Goal: Information Seeking & Learning: Check status

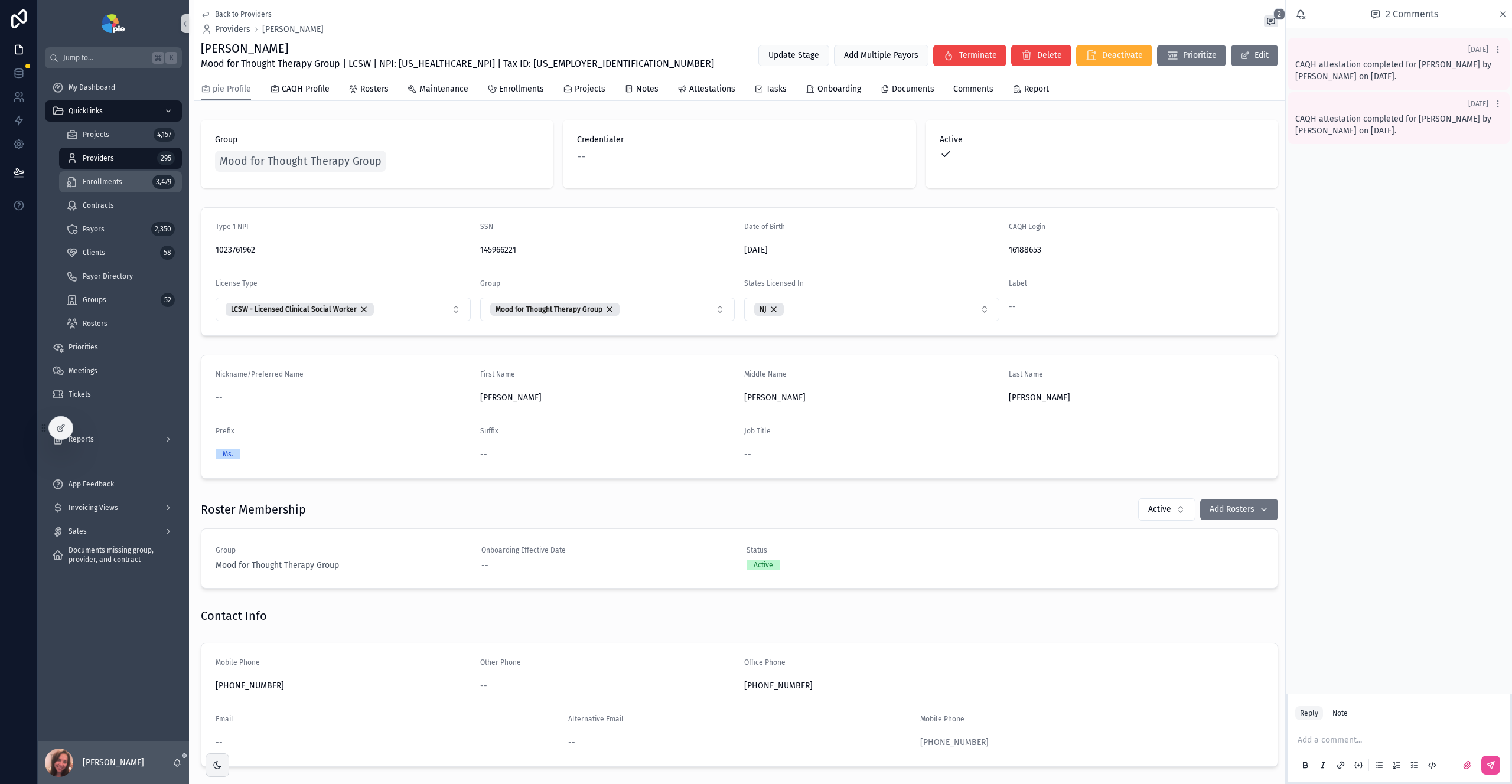
click at [101, 185] on span "Enrollments" at bounding box center [102, 181] width 39 height 9
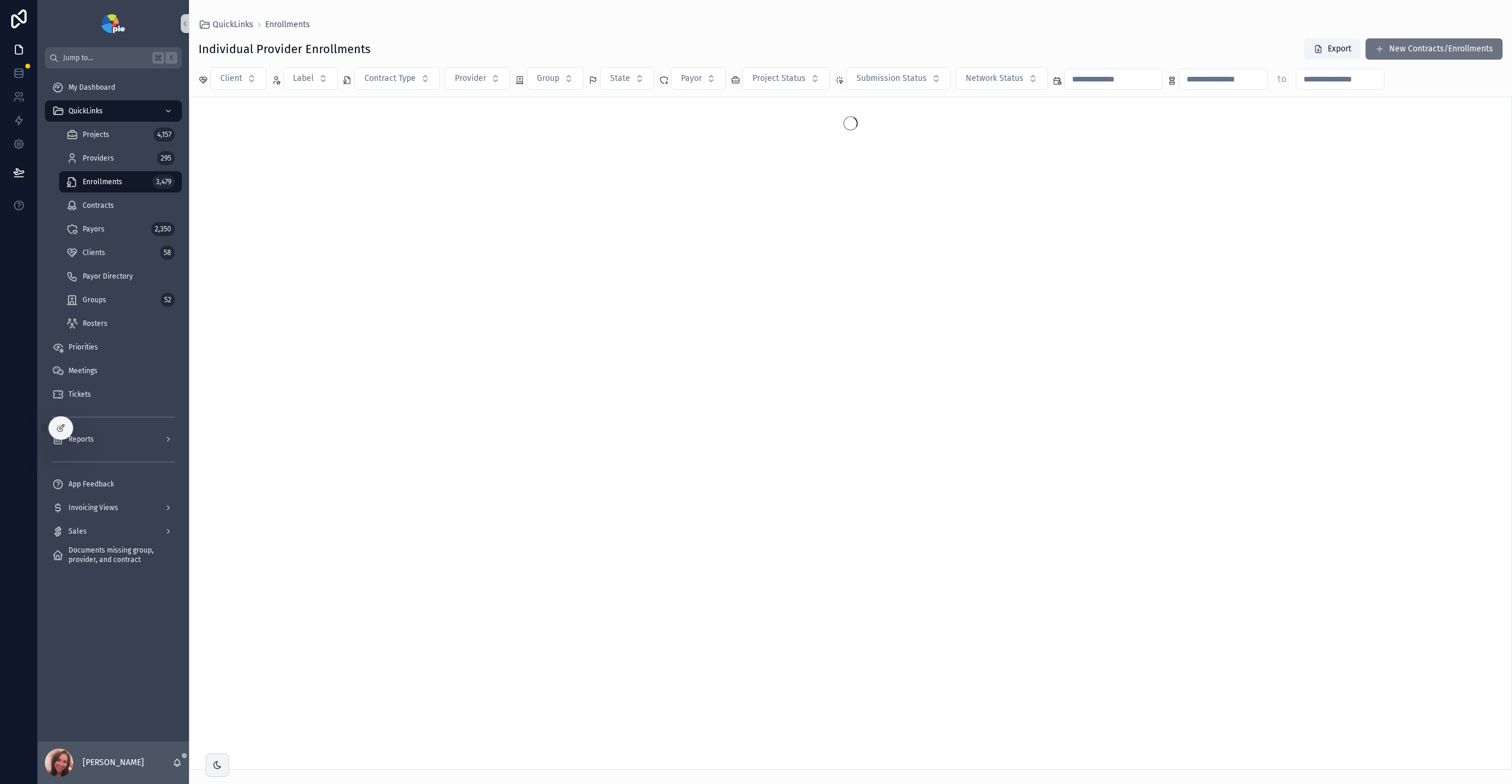
drag, startPoint x: 66, startPoint y: 434, endPoint x: 24, endPoint y: 456, distance: 47.4
click at [24, 456] on div "Jump to... K My Dashboard QuickLinks Projects 4,157 Providers 295 Enrollments 3…" at bounding box center [756, 392] width 1512 height 784
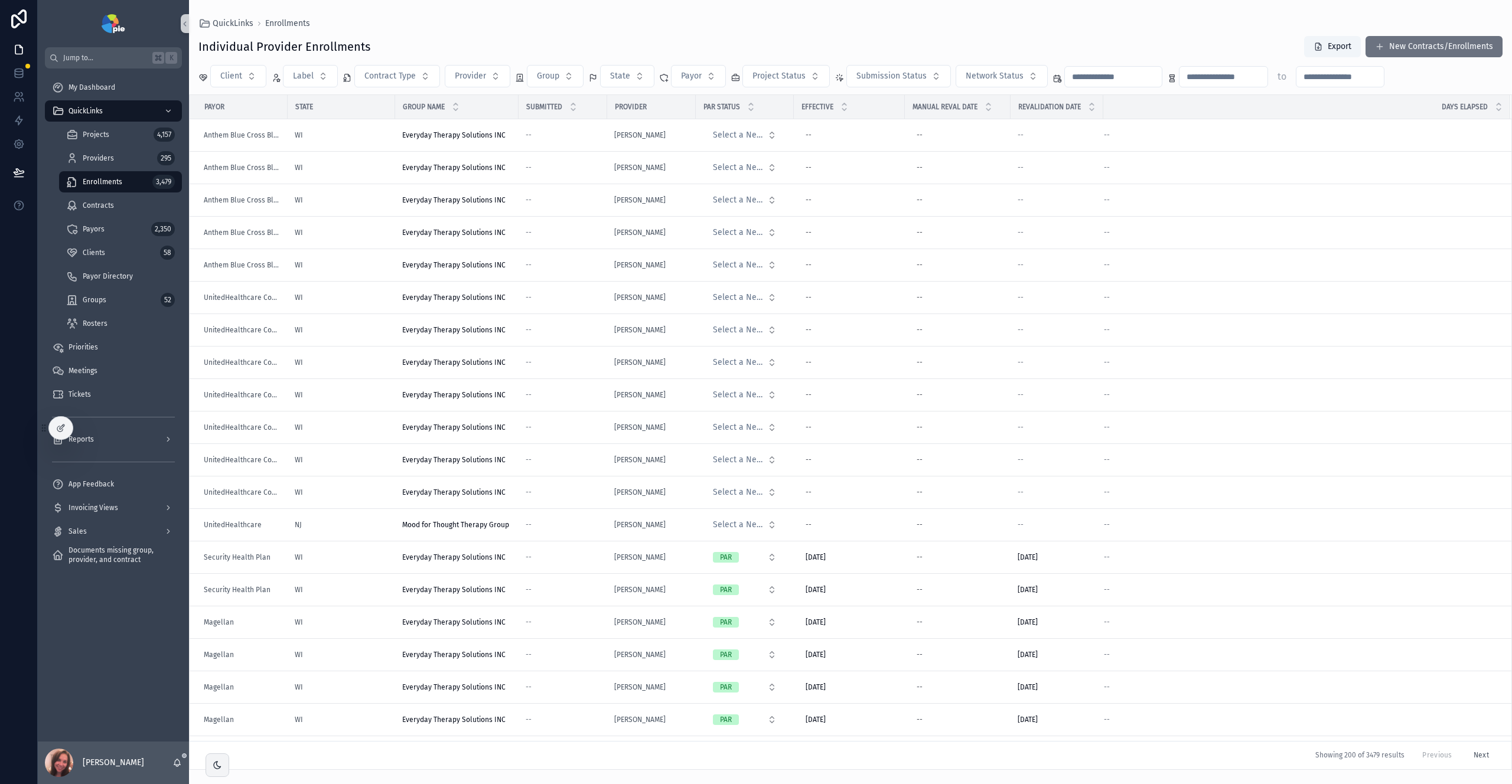
drag, startPoint x: 89, startPoint y: 429, endPoint x: 108, endPoint y: 568, distance: 140.3
click at [93, 588] on div "Jump to... K My Dashboard QuickLinks Projects 4,157 Providers 295 Enrollments 3…" at bounding box center [775, 392] width 1474 height 784
click at [564, 140] on td "--" at bounding box center [563, 135] width 89 height 32
click at [320, 137] on div "WI" at bounding box center [341, 135] width 93 height 9
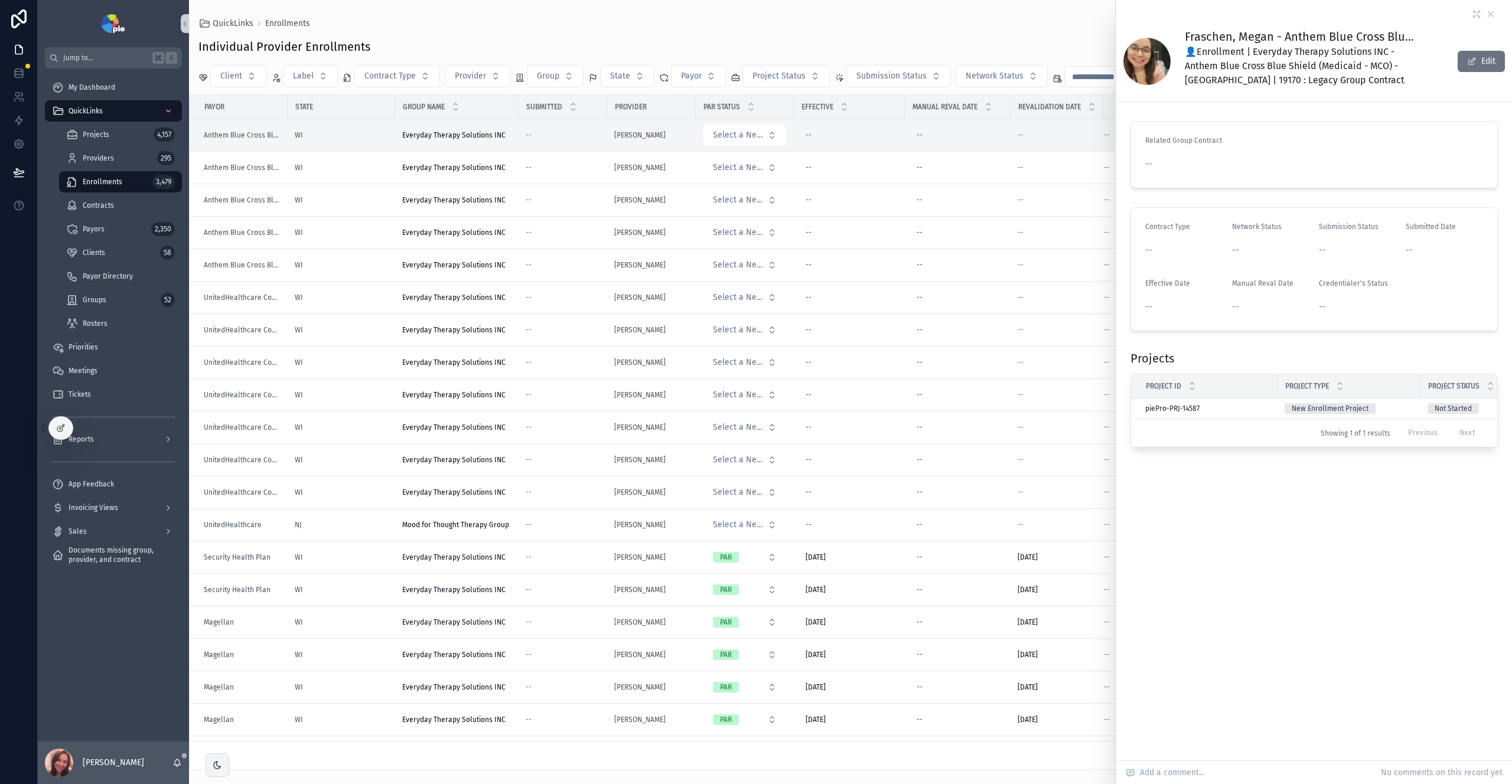
click at [908, 29] on div "Individual Provider Enrollments Export New Contracts/Enrollments Client Label C…" at bounding box center [850, 399] width 1323 height 742
click at [96, 347] on span "Priorities" at bounding box center [83, 347] width 30 height 9
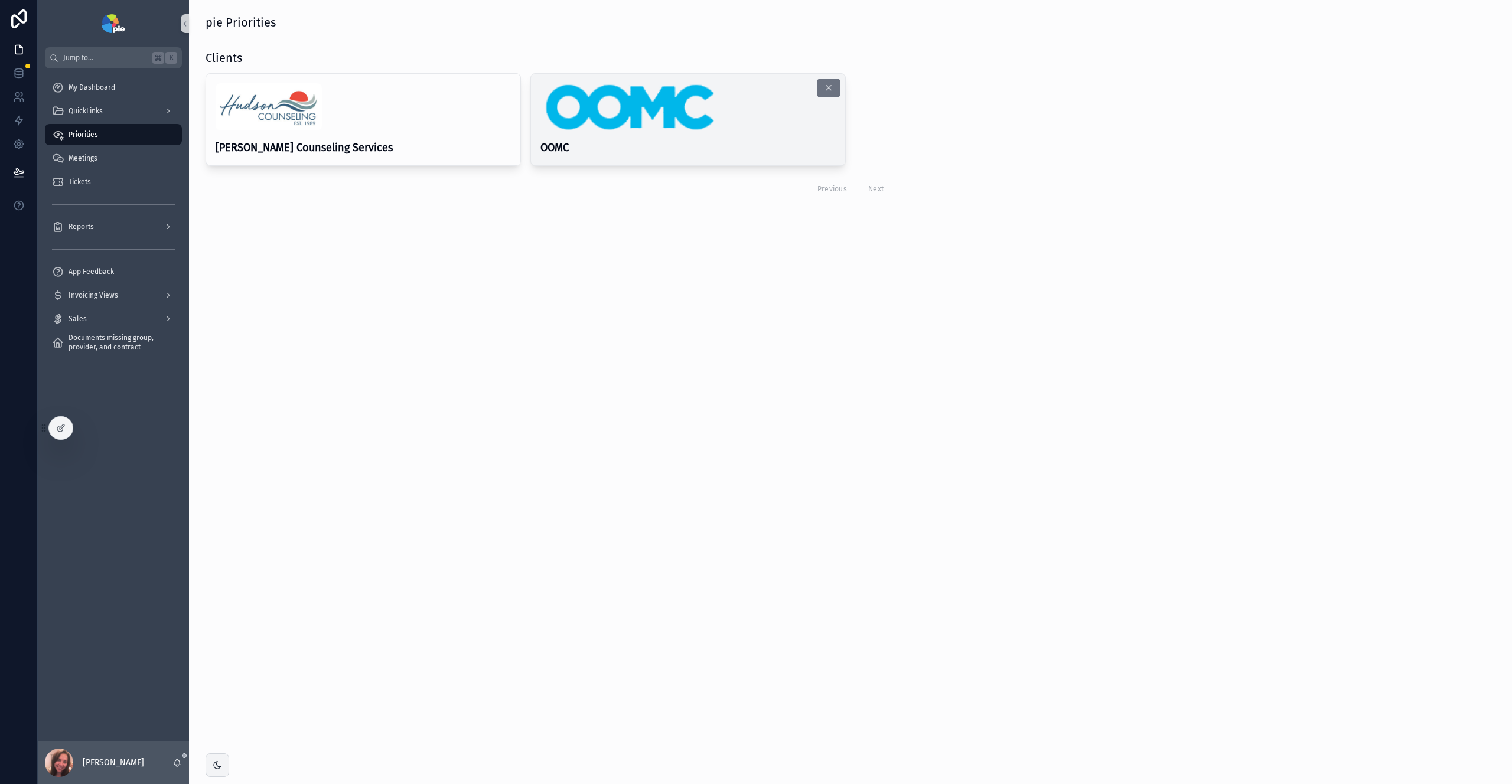
click at [687, 116] on img "scrollable content" at bounding box center [628, 106] width 176 height 47
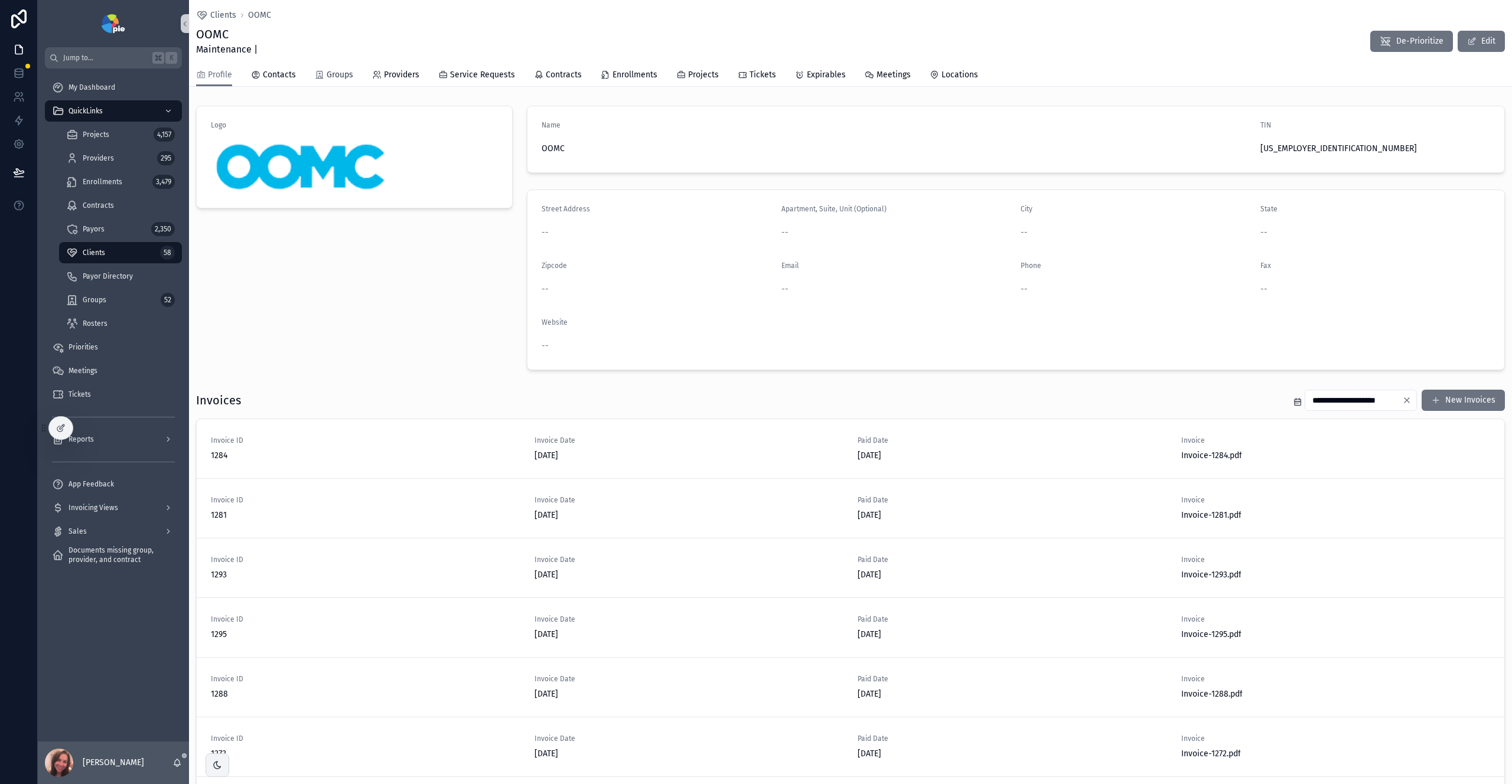
click at [352, 77] on span "Groups" at bounding box center [340, 75] width 27 height 12
click at [546, 73] on span "Contracts" at bounding box center [564, 75] width 36 height 12
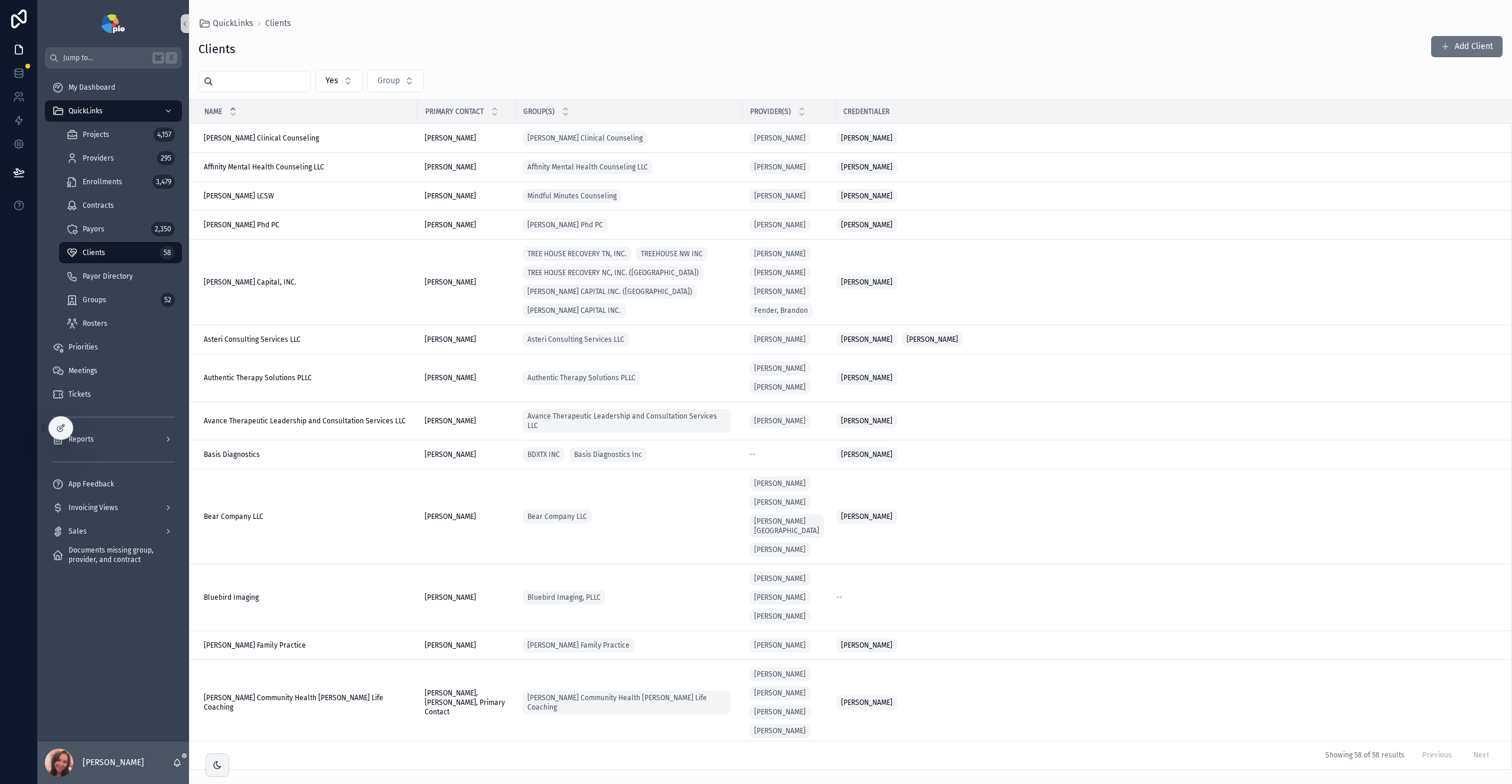
click at [259, 82] on input "scrollable content" at bounding box center [261, 81] width 97 height 16
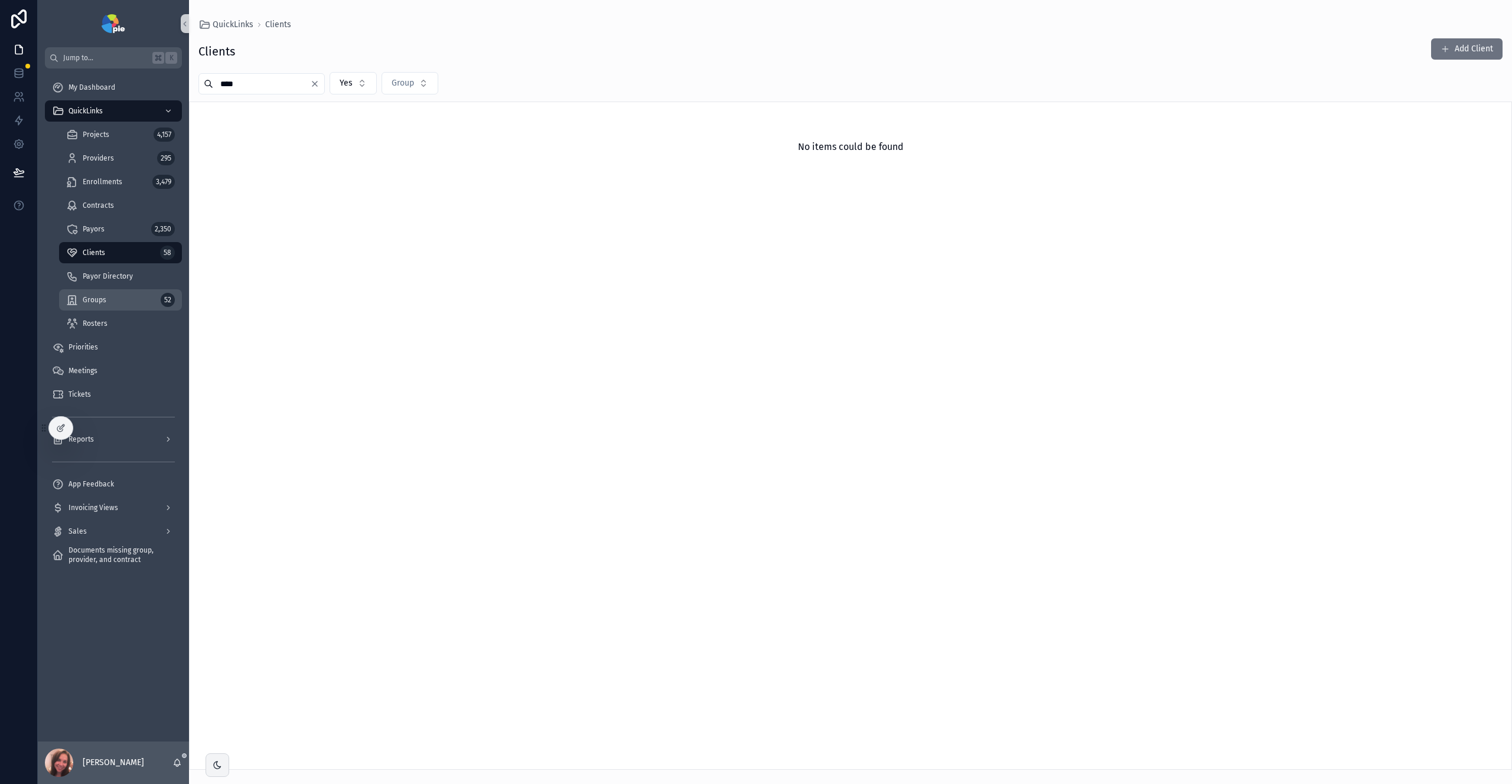
type input "****"
click at [115, 301] on div "Groups 52" at bounding box center [120, 299] width 109 height 19
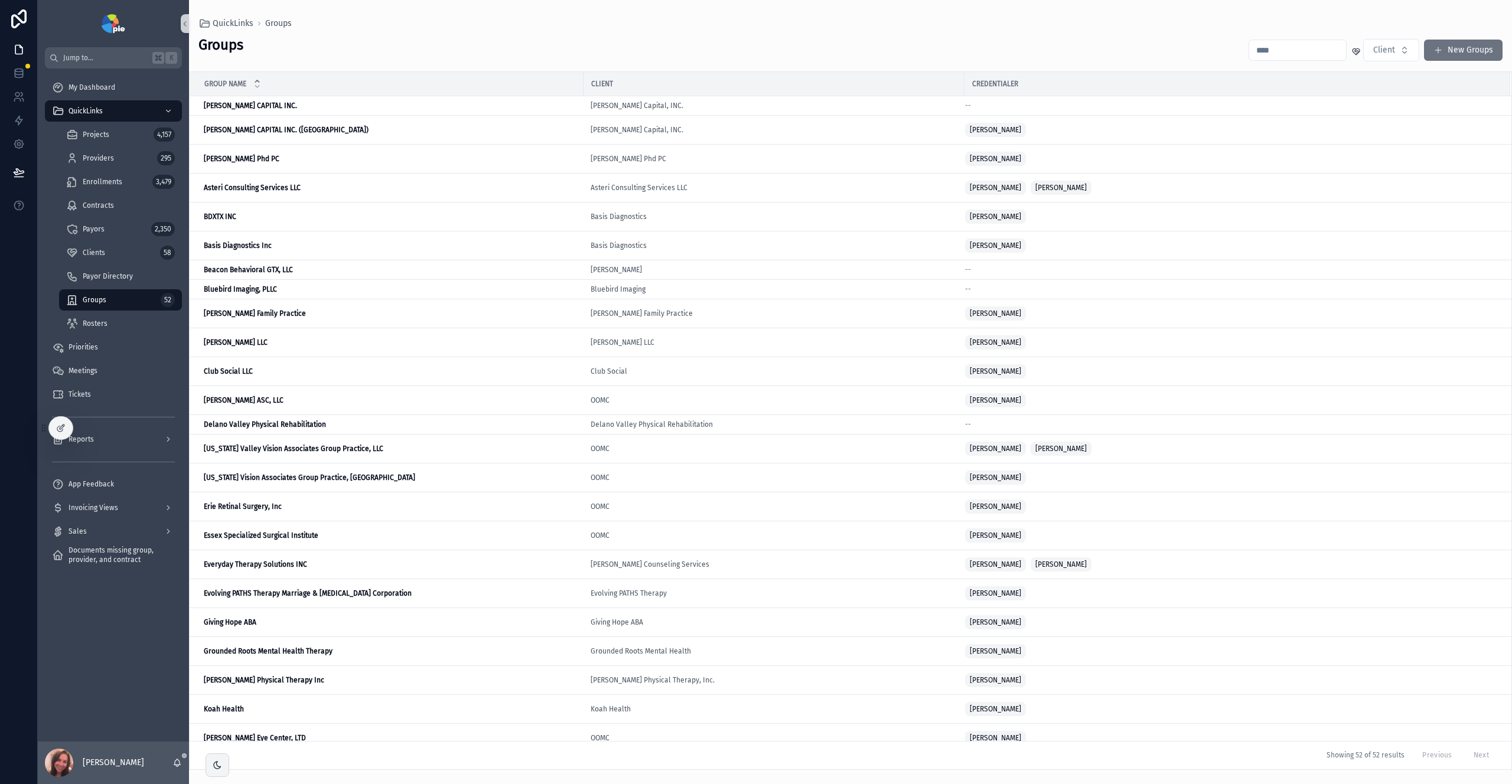
click at [1306, 46] on input "scrollable content" at bounding box center [1297, 50] width 97 height 16
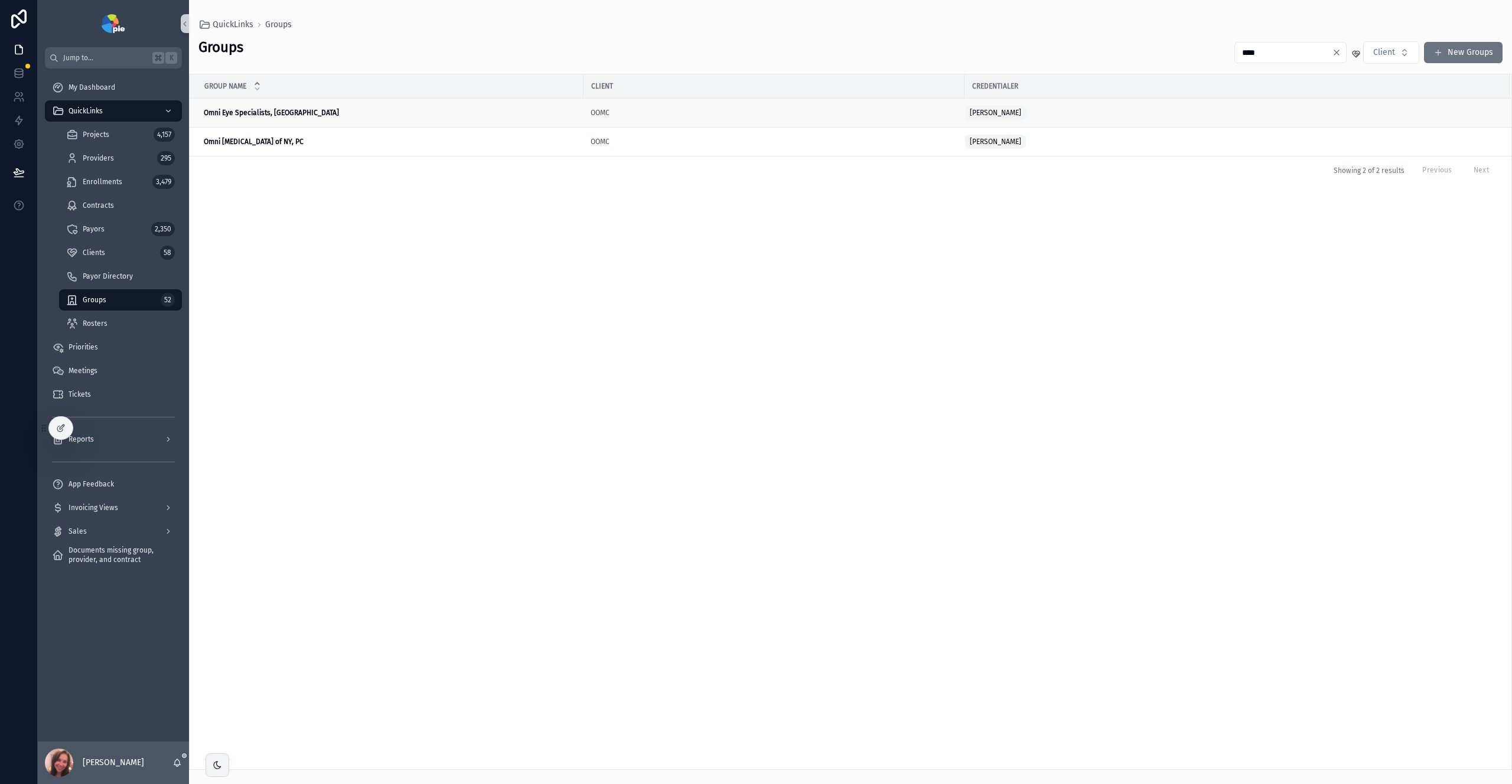
type input "****"
click at [447, 119] on td "Omni Eye Specialists, PA Omni Eye Specialists, [GEOGRAPHIC_DATA]" at bounding box center [386, 113] width 394 height 29
click at [447, 118] on td "Omni Eye Specialists, PA Omni Eye Specialists, [GEOGRAPHIC_DATA]" at bounding box center [386, 113] width 394 height 29
click at [321, 110] on div "Omni Eye Specialists, PA Omni Eye Specialists, [GEOGRAPHIC_DATA]" at bounding box center [390, 112] width 373 height 9
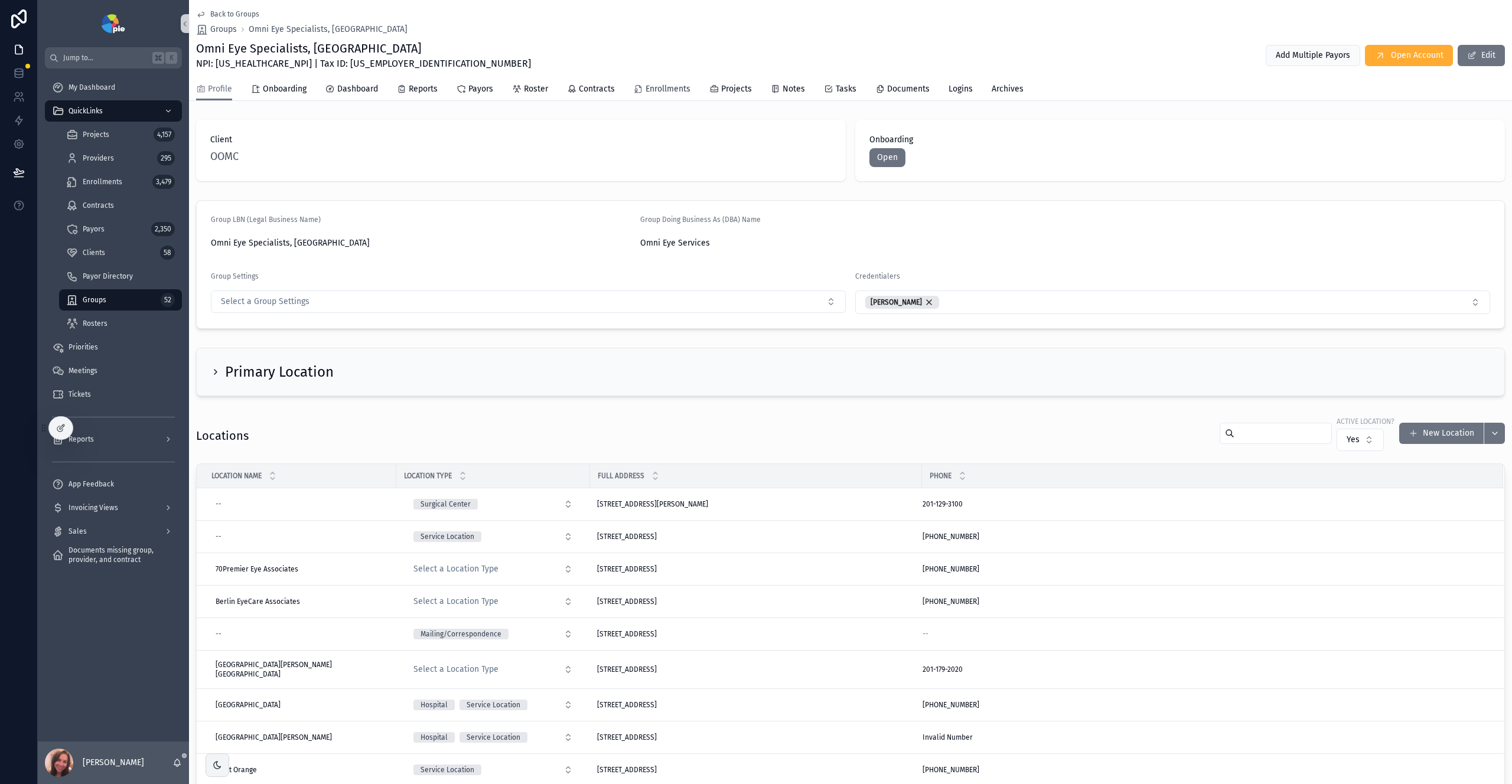
click at [678, 90] on span "Enrollments" at bounding box center [668, 89] width 45 height 12
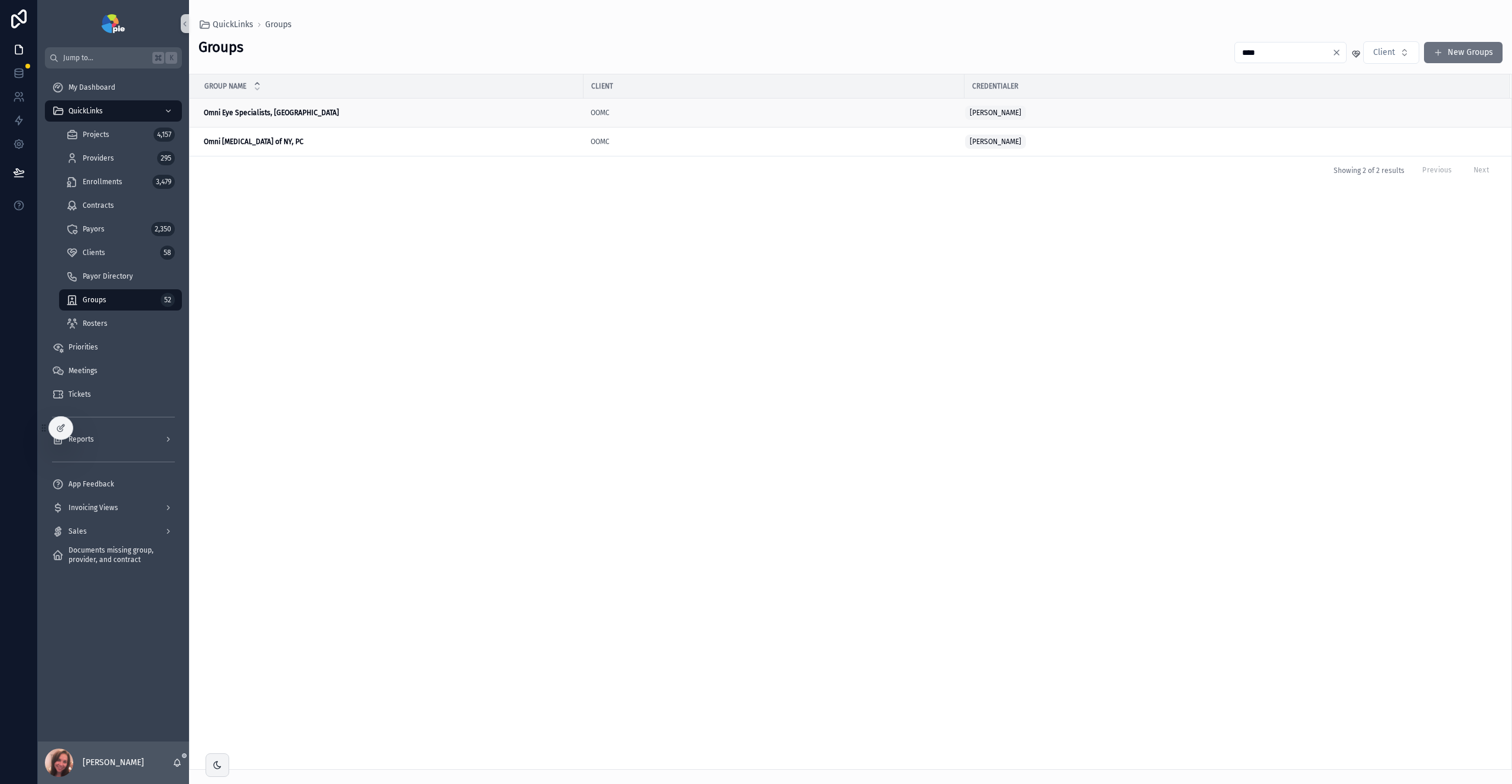
click at [430, 126] on td "Omni Eye Specialists, PA Omni Eye Specialists, [GEOGRAPHIC_DATA]" at bounding box center [386, 113] width 394 height 29
click at [407, 104] on td "Omni Eye Specialists, PA Omni Eye Specialists, [GEOGRAPHIC_DATA]" at bounding box center [386, 113] width 394 height 29
click at [662, 111] on div "OOMC" at bounding box center [774, 112] width 367 height 9
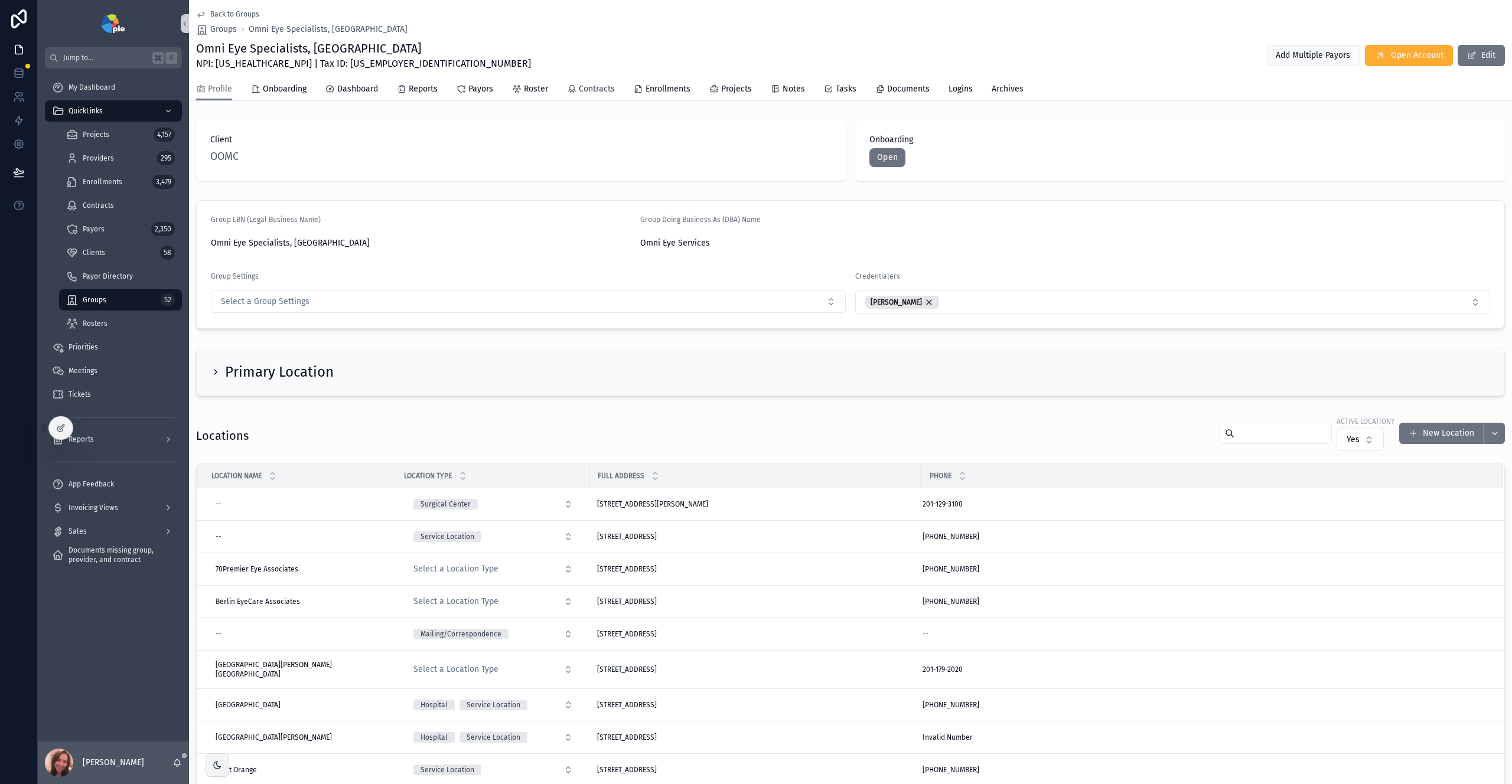
click at [593, 88] on span "Contracts" at bounding box center [597, 89] width 36 height 12
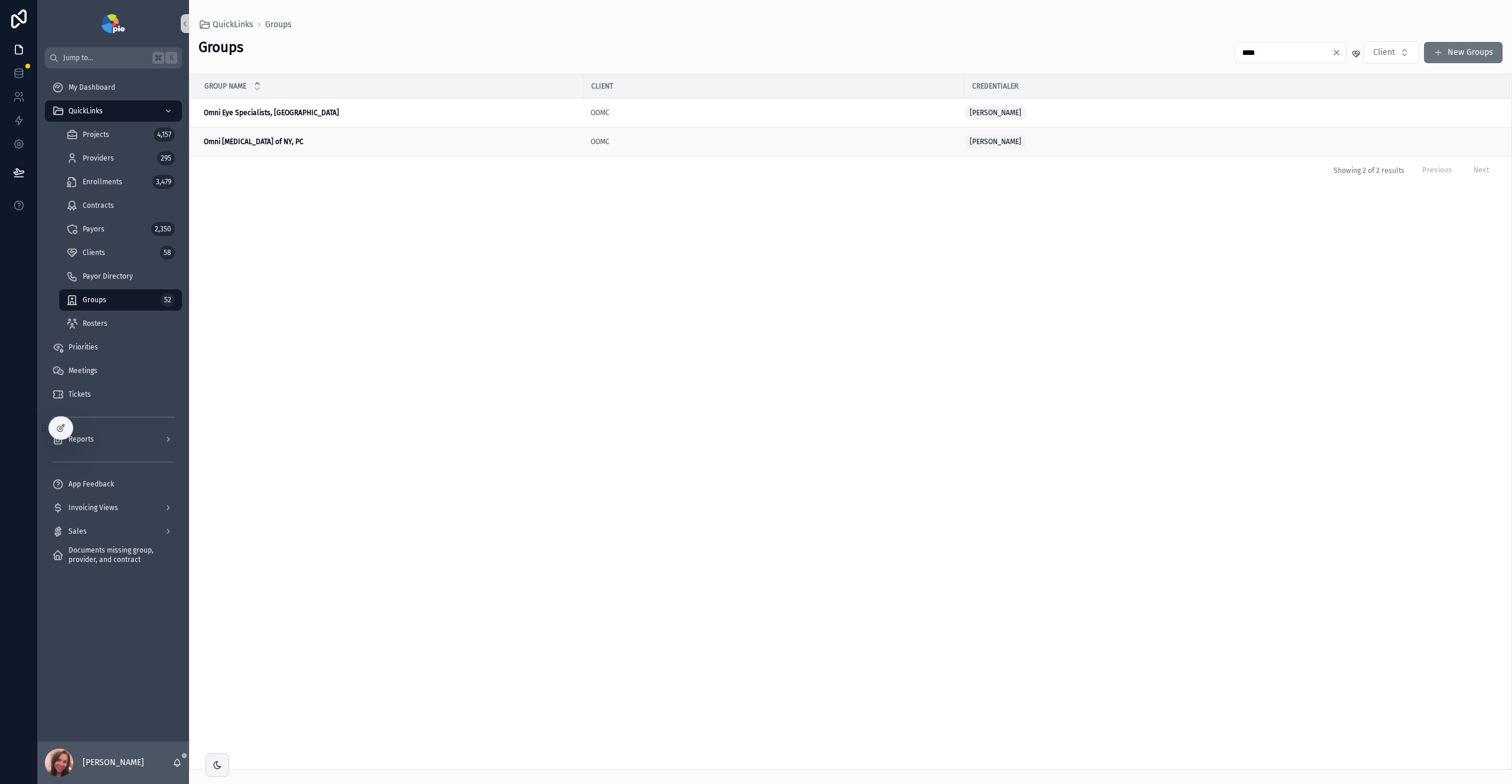
click at [329, 147] on td "Omni [MEDICAL_DATA] of NY, PC Omni [MEDICAL_DATA] of NY, PC" at bounding box center [386, 142] width 394 height 29
click at [287, 111] on div "Omni Eye Specialists, PA Omni Eye Specialists, [GEOGRAPHIC_DATA]" at bounding box center [390, 112] width 373 height 9
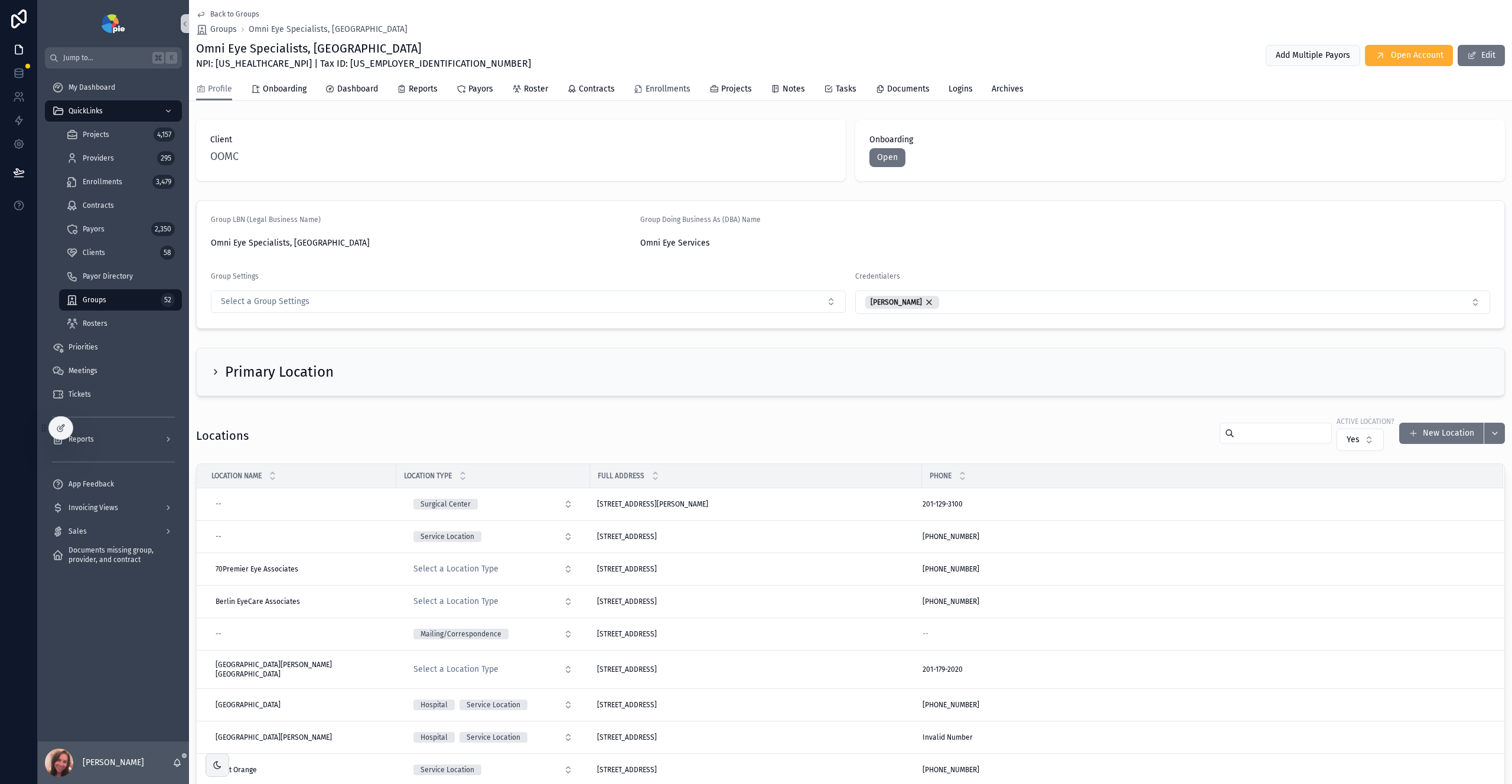
click at [669, 90] on span "Enrollments" at bounding box center [668, 89] width 45 height 12
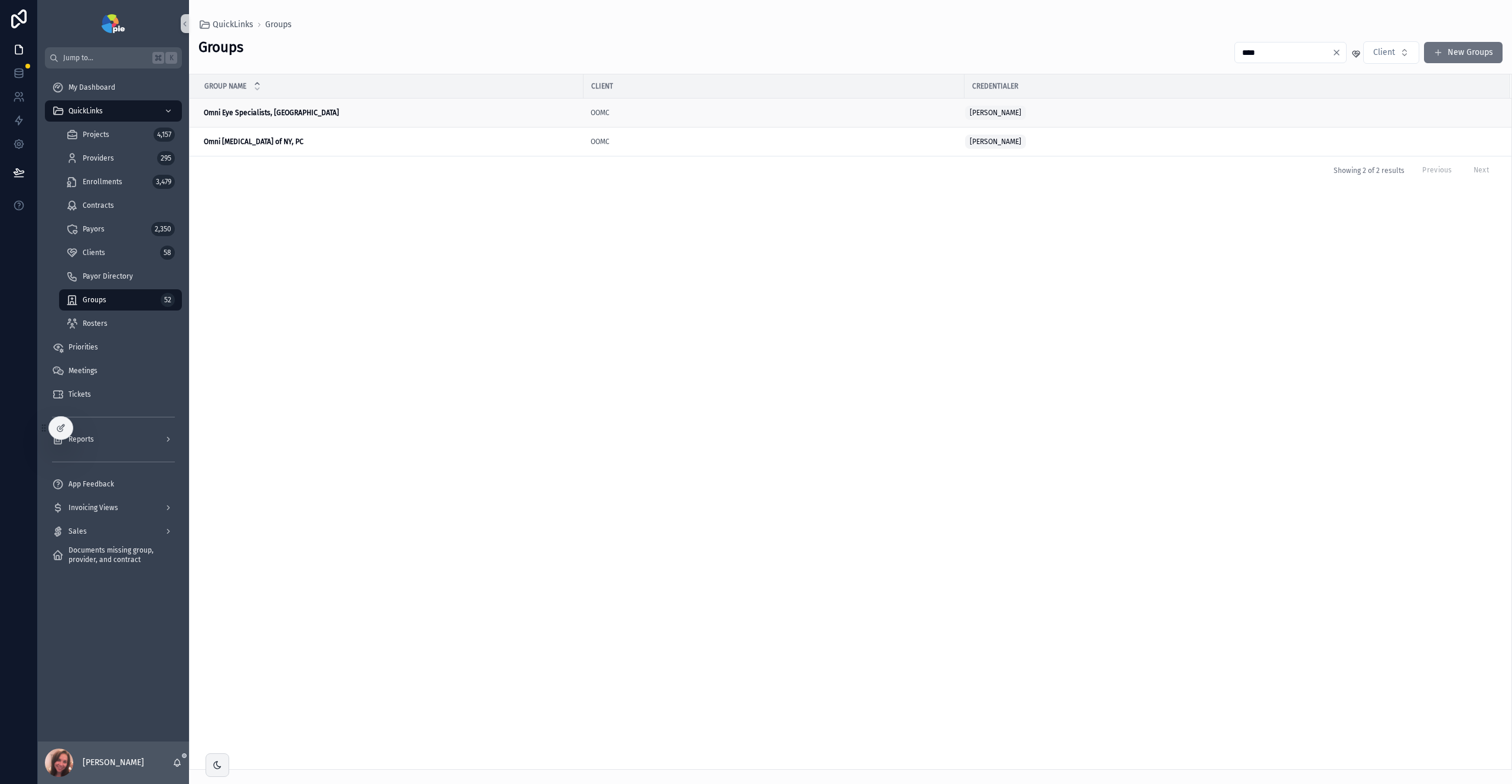
click at [492, 111] on div "Omni Eye Specialists, PA Omni Eye Specialists, [GEOGRAPHIC_DATA]" at bounding box center [390, 112] width 373 height 9
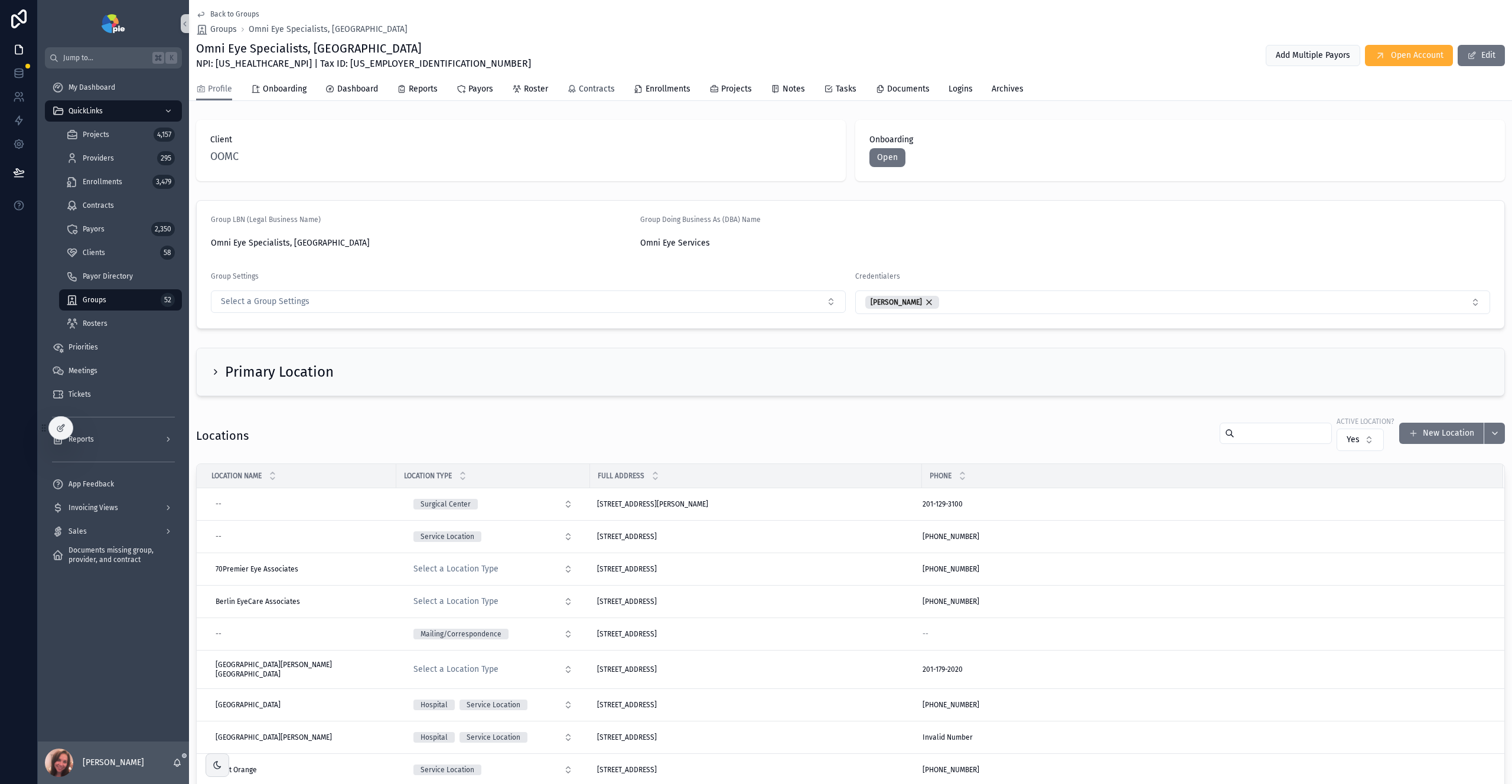
click at [595, 90] on span "Contracts" at bounding box center [597, 89] width 36 height 12
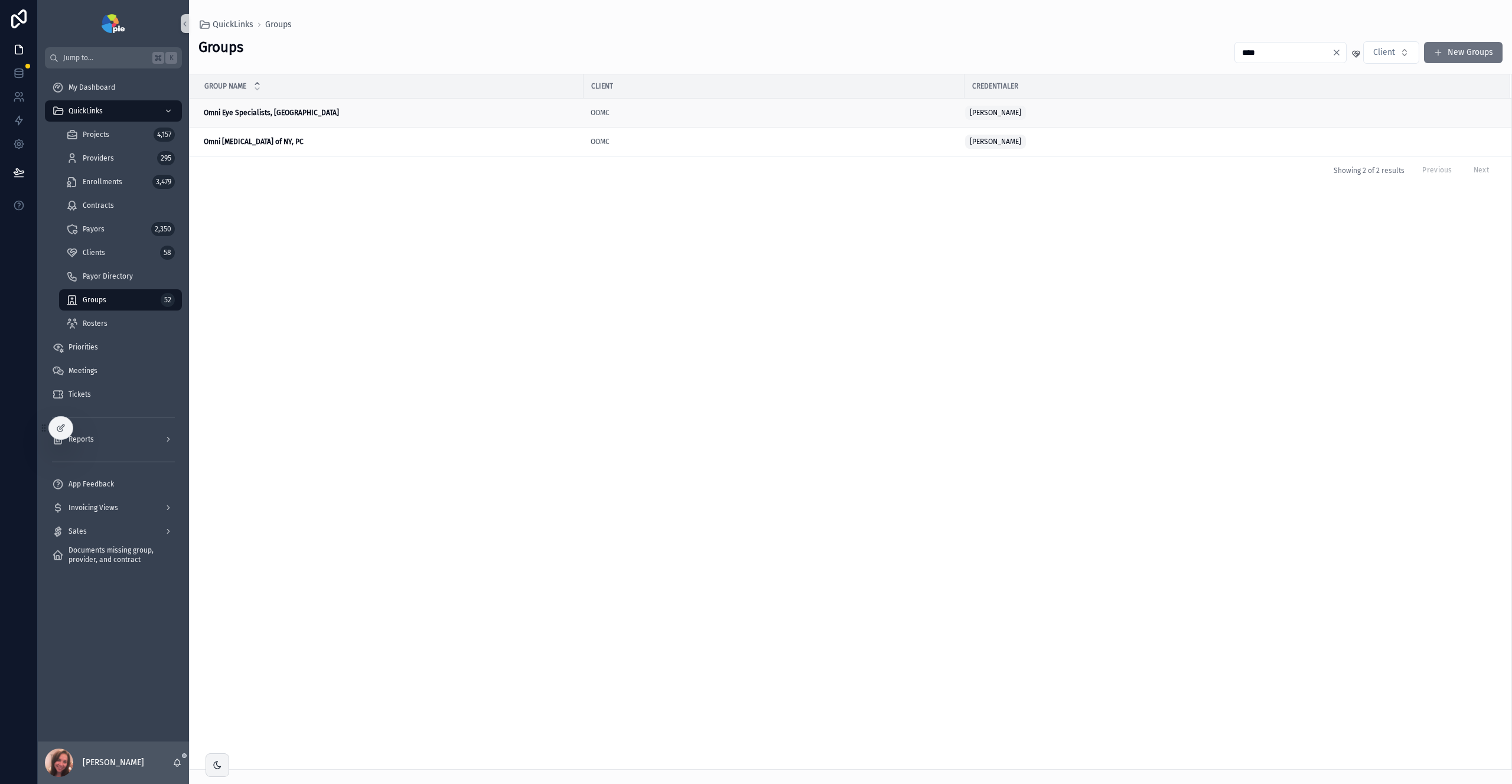
click at [484, 113] on div "Omni Eye Specialists, PA Omni Eye Specialists, [GEOGRAPHIC_DATA]" at bounding box center [390, 112] width 373 height 9
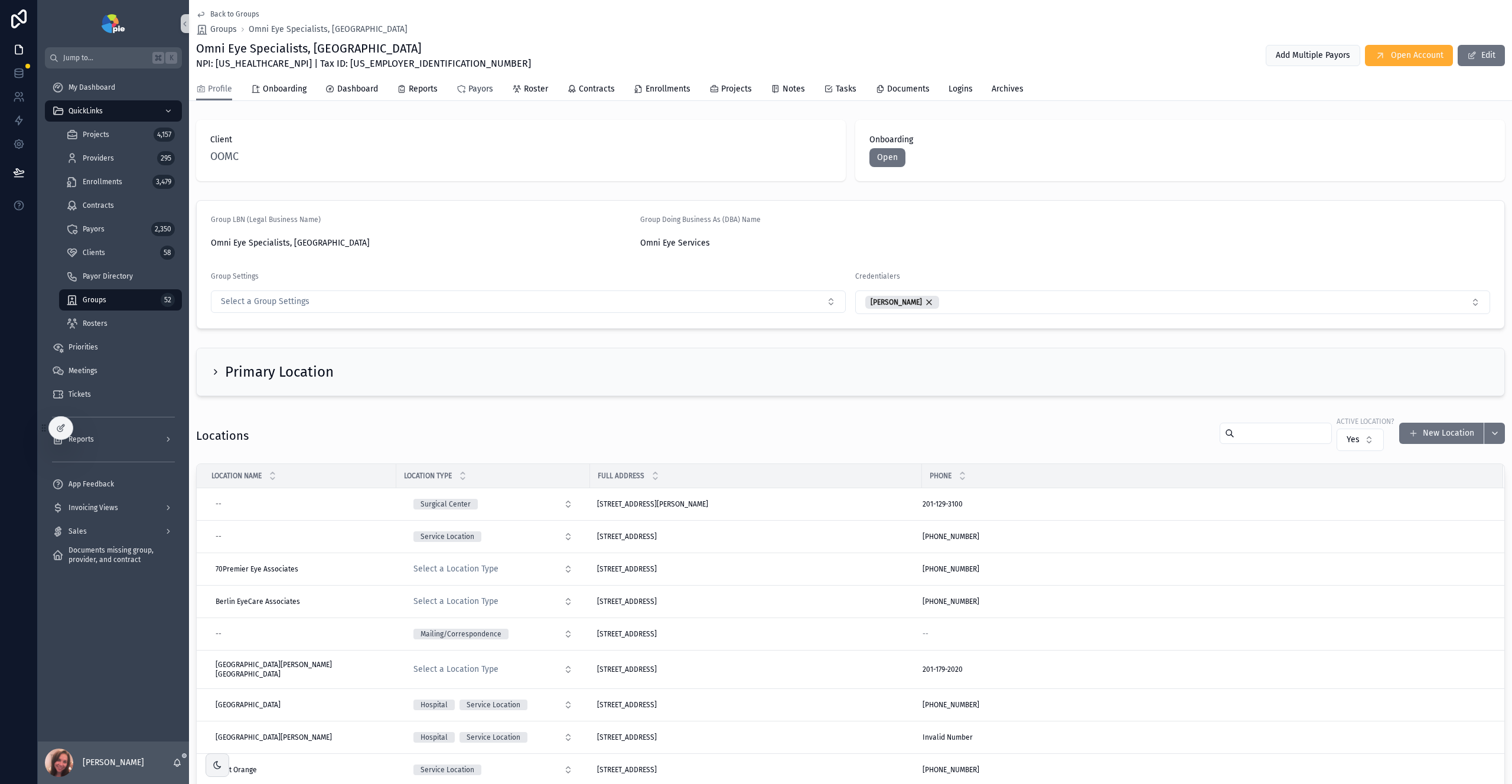
click at [473, 93] on span "Payors" at bounding box center [481, 89] width 25 height 12
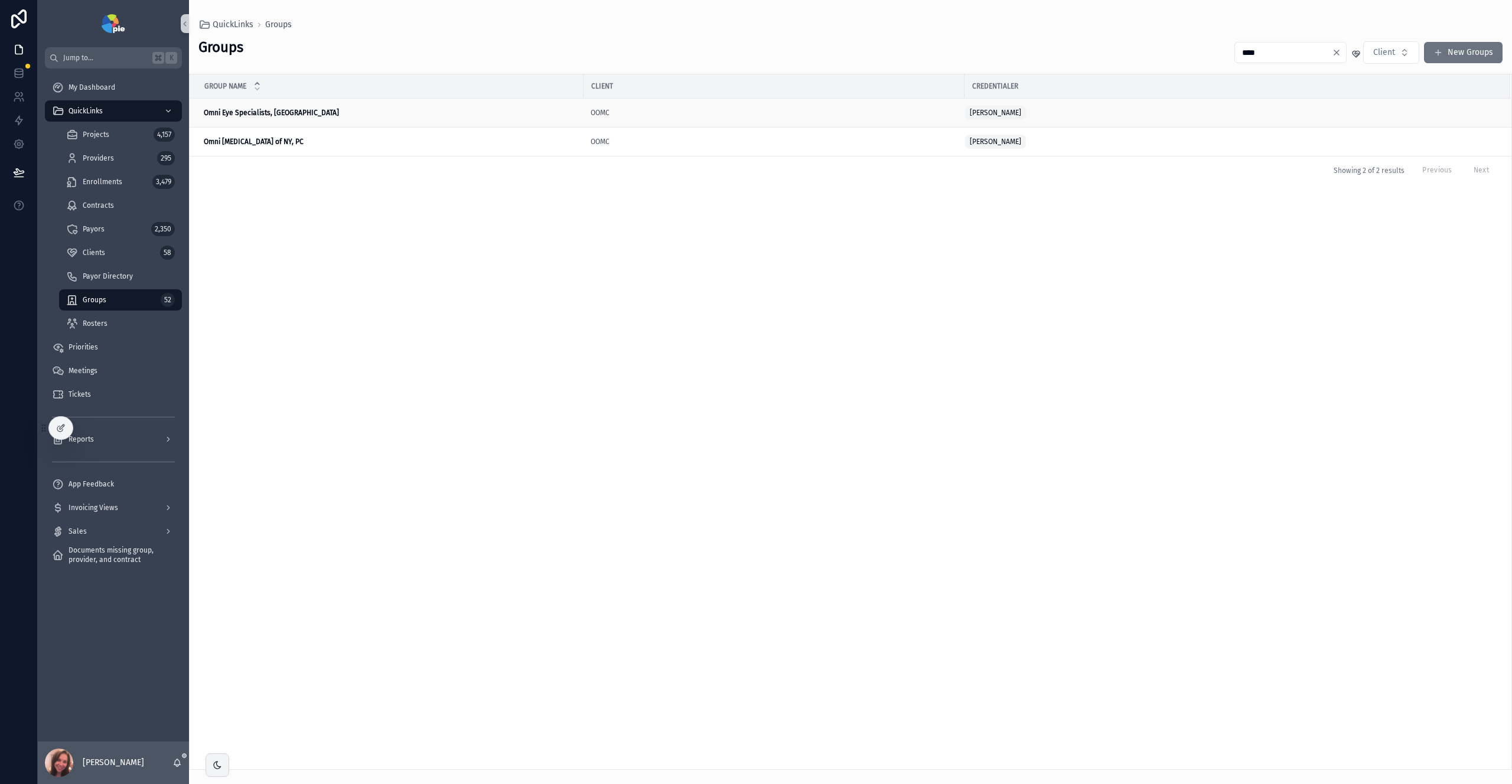
click at [545, 121] on td "Omni Eye Specialists, PA Omni Eye Specialists, [GEOGRAPHIC_DATA]" at bounding box center [386, 113] width 394 height 29
click at [252, 111] on strong "Omni Eye Specialists, [GEOGRAPHIC_DATA]" at bounding box center [271, 113] width 135 height 8
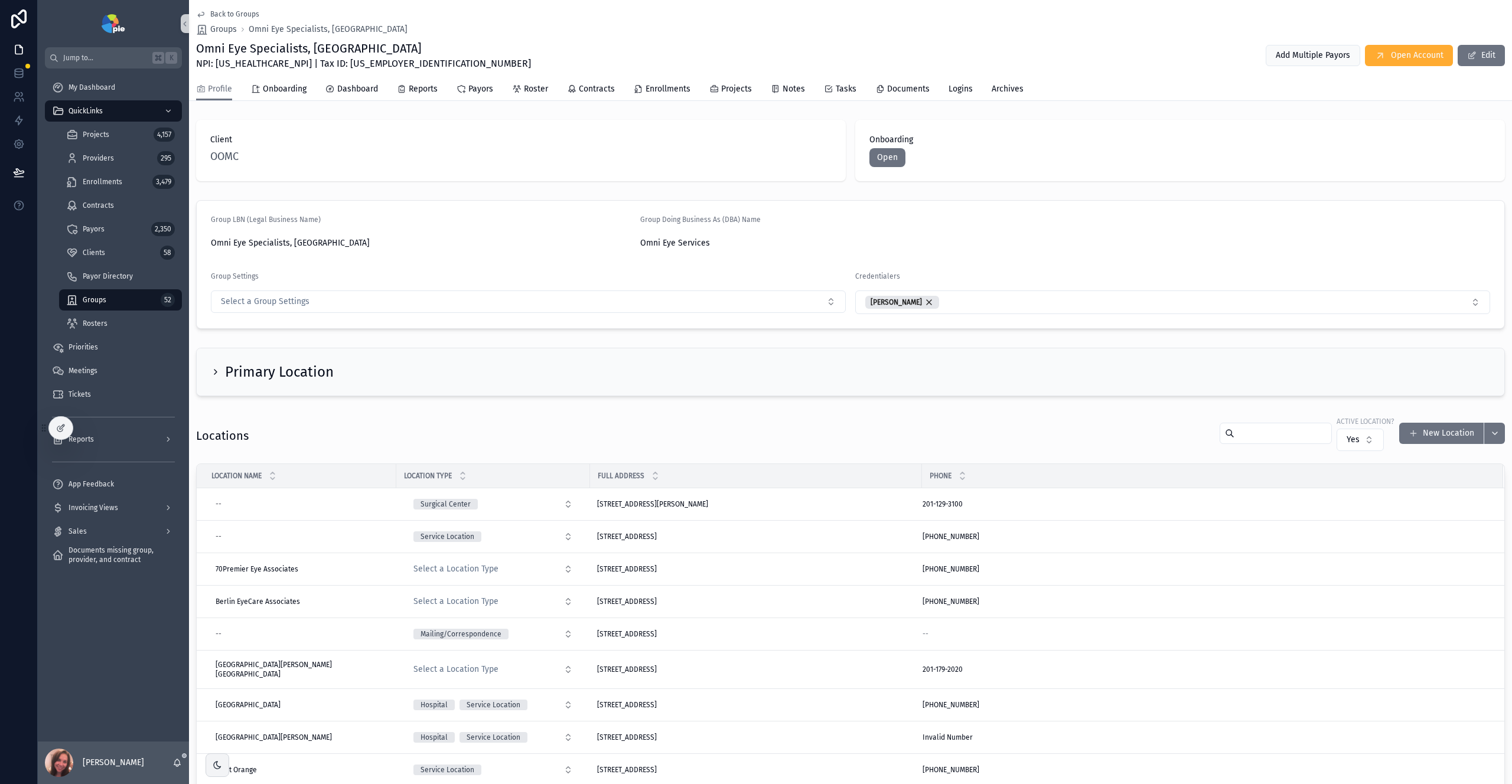
click at [104, 192] on div "Enrollments 3,479" at bounding box center [120, 182] width 137 height 24
click at [108, 185] on span "Enrollments" at bounding box center [102, 181] width 39 height 9
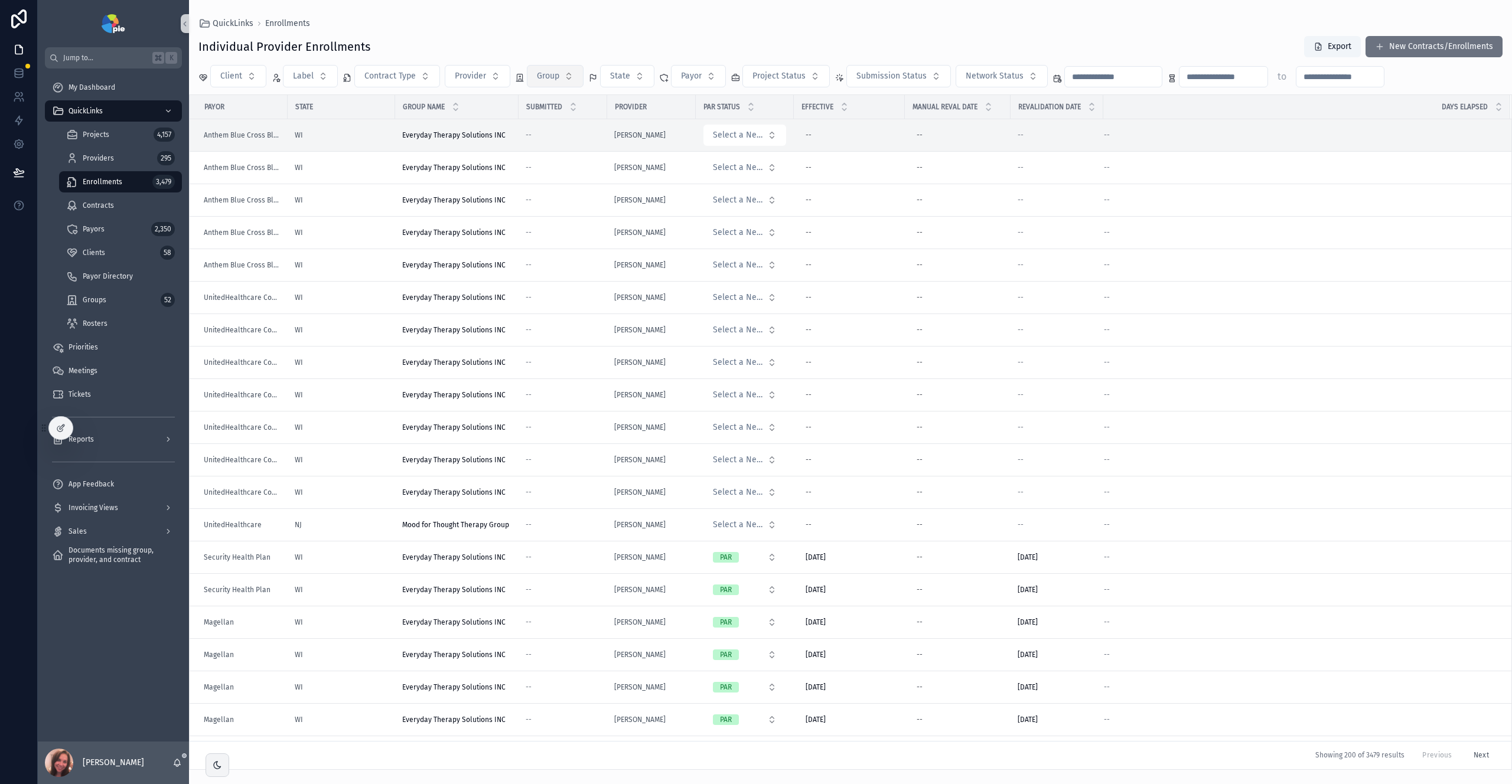
click at [561, 85] on button "Group" at bounding box center [555, 76] width 56 height 23
type input "****"
click at [563, 128] on span "Omni Eye Specialists, [GEOGRAPHIC_DATA]" at bounding box center [547, 124] width 118 height 12
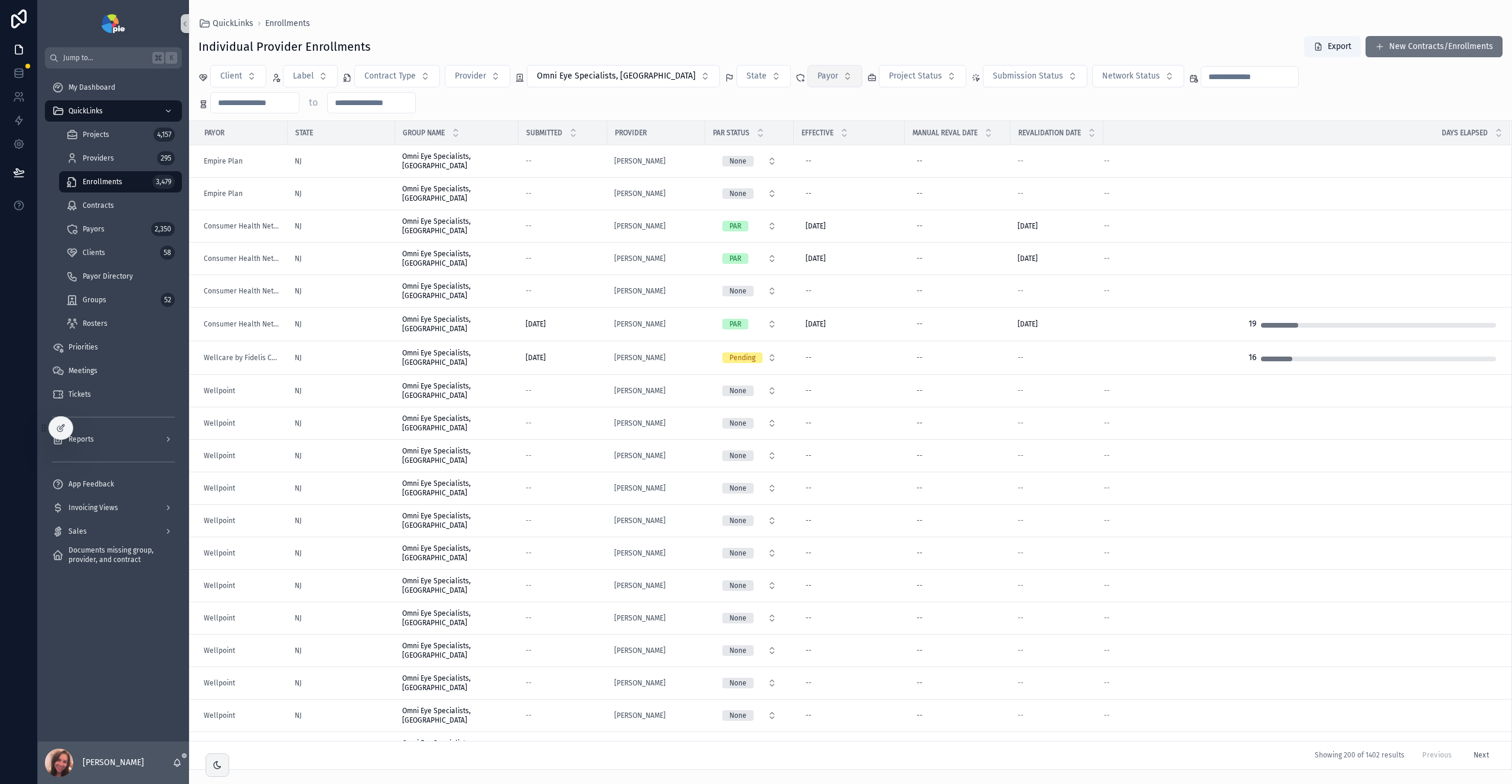
click at [807, 80] on button "Payor" at bounding box center [835, 76] width 55 height 23
click at [717, 148] on span "1199 SEIU Funds" at bounding box center [728, 142] width 58 height 12
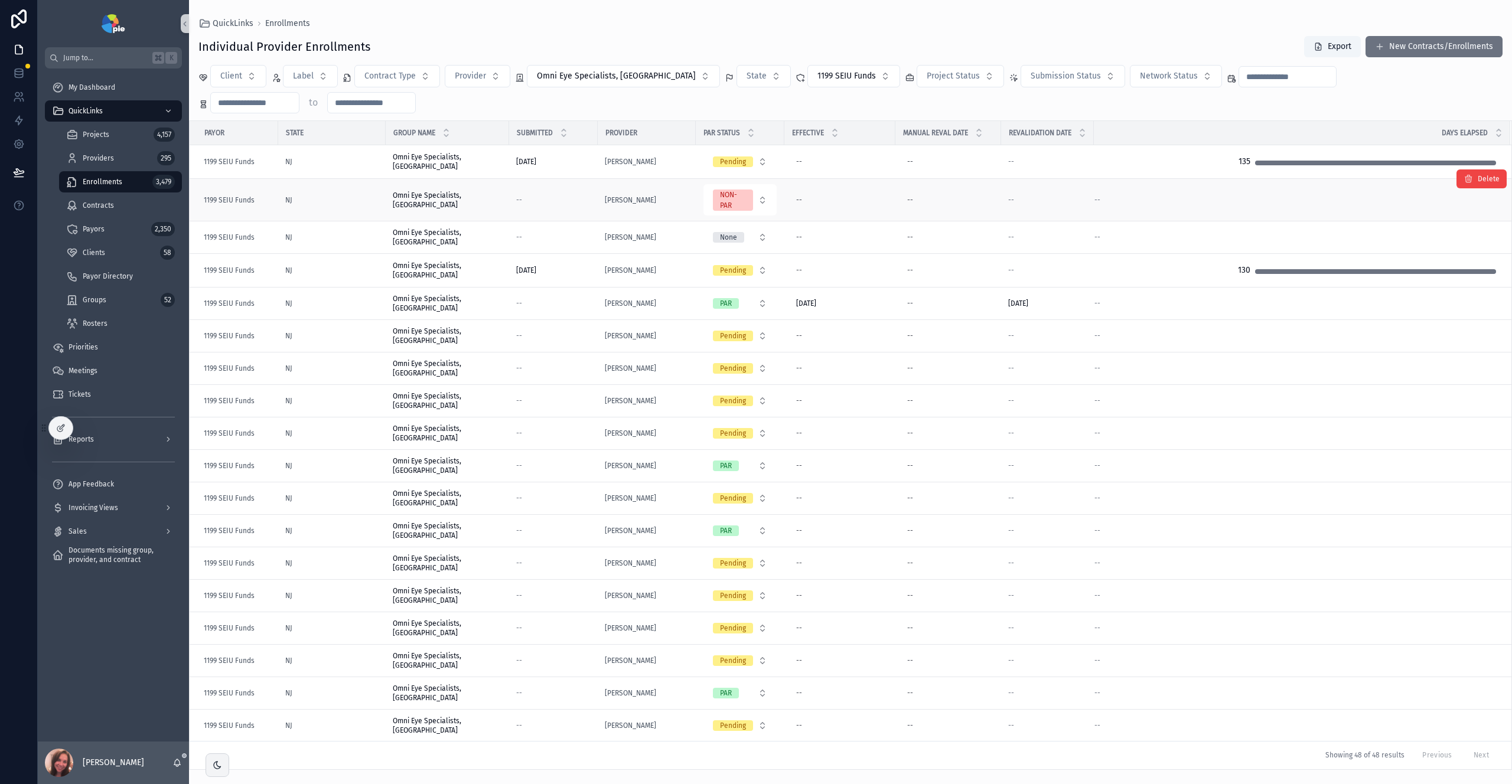
click at [553, 179] on td "--" at bounding box center [554, 200] width 89 height 42
click at [681, 179] on td "[PERSON_NAME]" at bounding box center [646, 200] width 98 height 42
click at [302, 195] on div "NJ" at bounding box center [332, 199] width 93 height 9
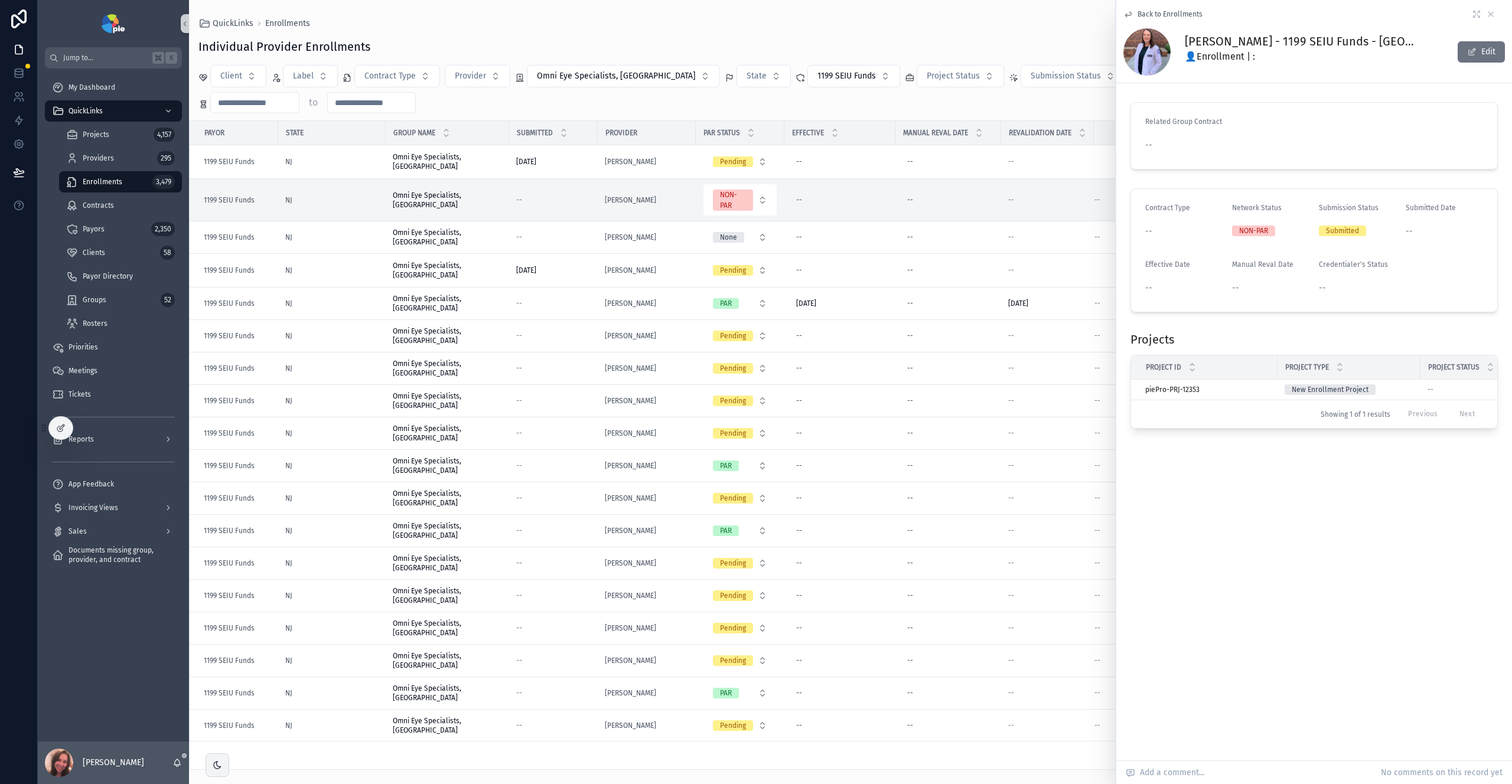
drag, startPoint x: 1151, startPoint y: 14, endPoint x: 940, endPoint y: 35, distance: 212.0
click at [1151, 14] on span "Back to Enrollments" at bounding box center [1170, 13] width 65 height 9
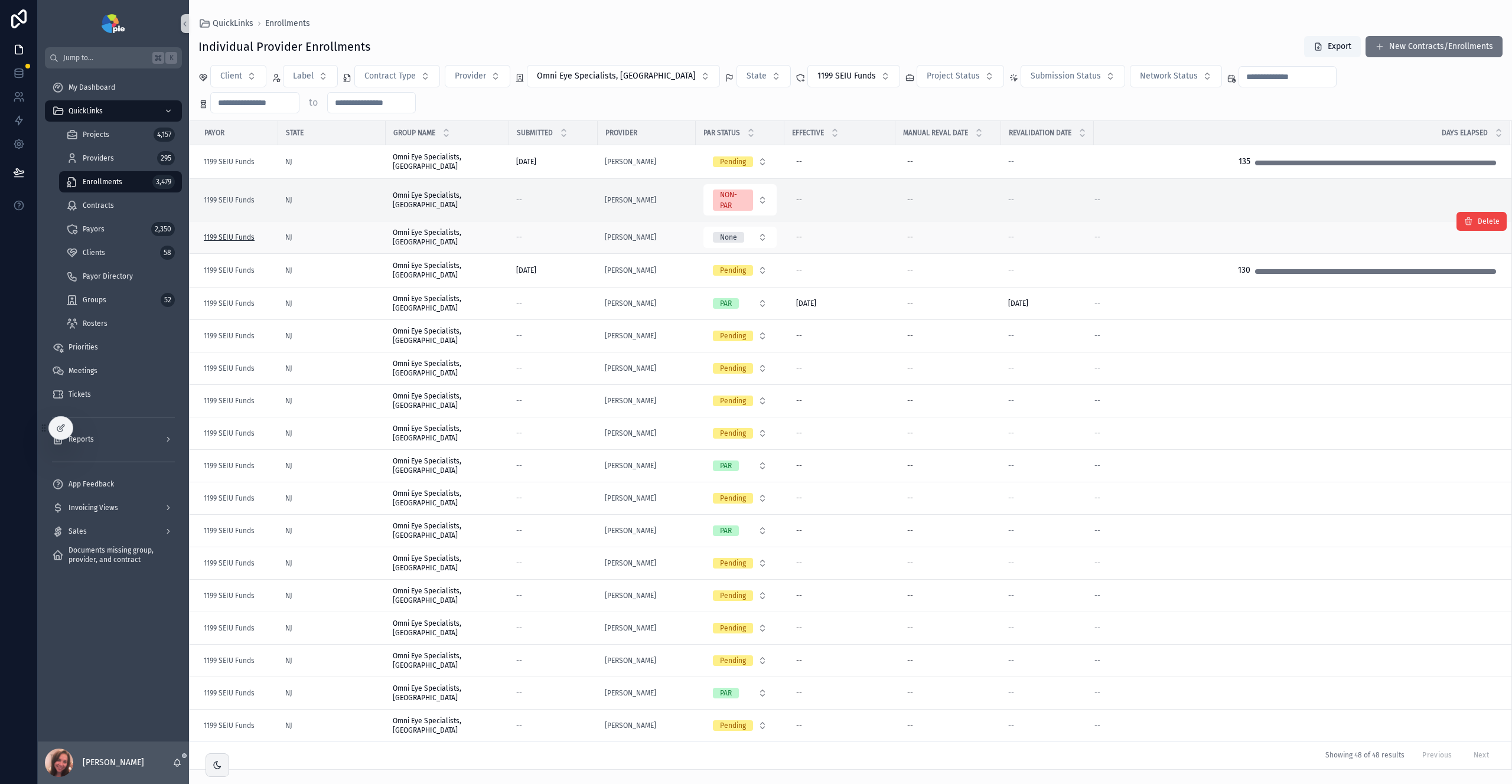
click at [242, 232] on span "1199 SEIU Funds" at bounding box center [229, 237] width 51 height 9
click at [103, 137] on span "Projects" at bounding box center [96, 134] width 27 height 9
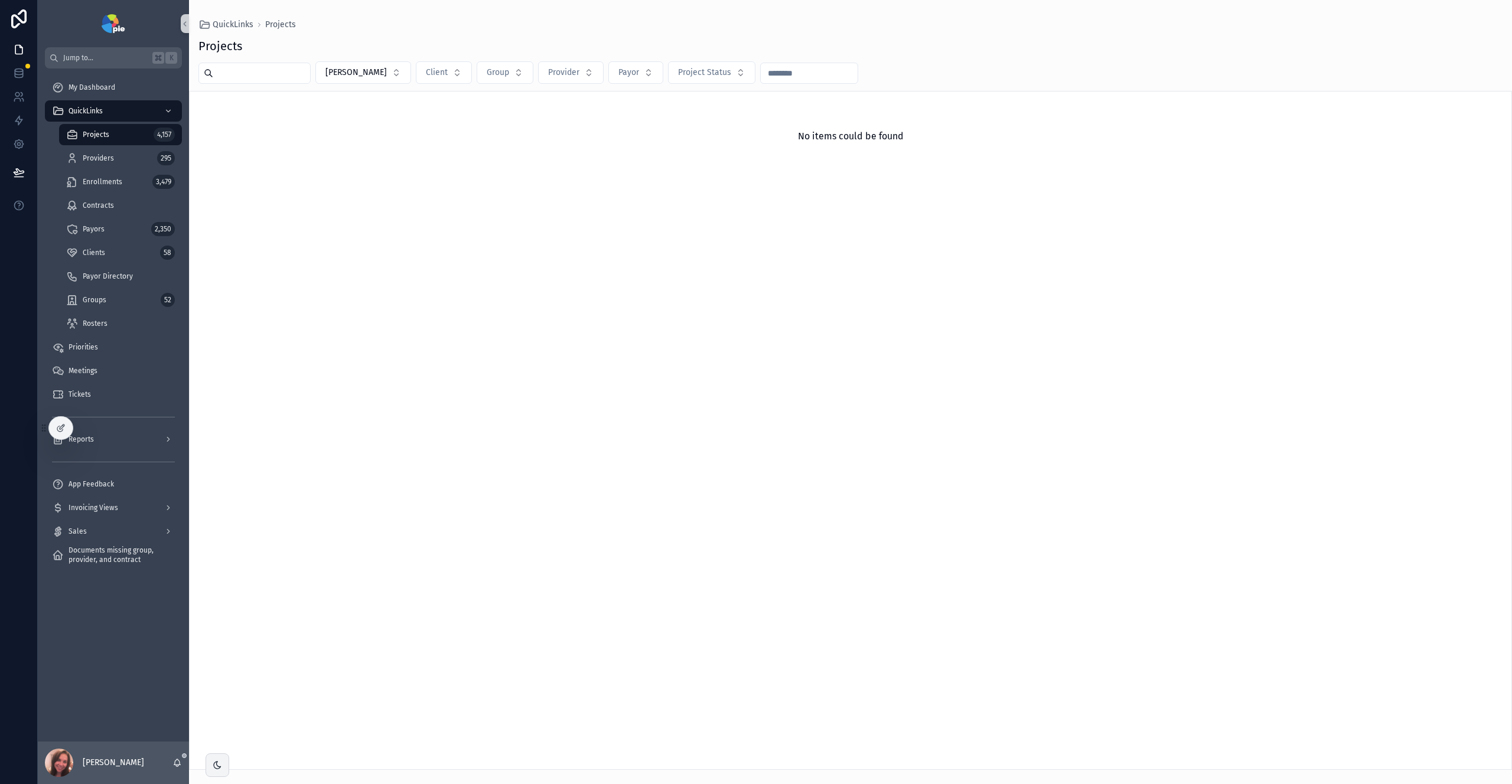
click at [116, 135] on div "Projects 4,157" at bounding box center [120, 135] width 109 height 19
click at [351, 79] on button "[PERSON_NAME]" at bounding box center [364, 73] width 96 height 23
click at [309, 123] on div "None" at bounding box center [357, 120] width 142 height 19
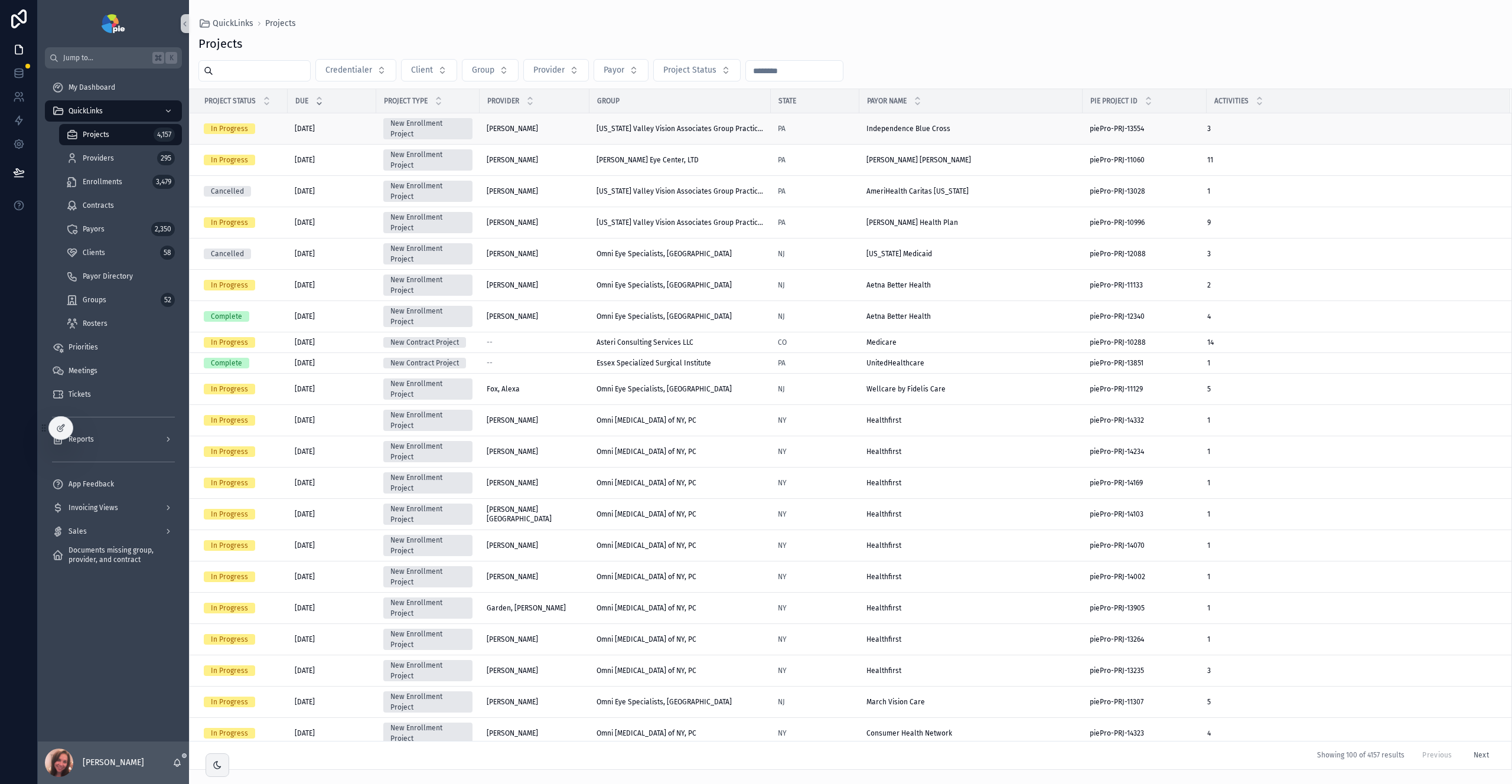
click at [338, 135] on td "[DATE] [DATE]" at bounding box center [332, 129] width 89 height 31
click at [338, 134] on td "[DATE] [DATE]" at bounding box center [332, 129] width 89 height 31
click at [569, 135] on td "[PERSON_NAME], [PERSON_NAME], [PERSON_NAME]" at bounding box center [535, 129] width 110 height 31
click at [538, 127] on div "[PERSON_NAME], [PERSON_NAME], [PERSON_NAME]" at bounding box center [535, 128] width 96 height 9
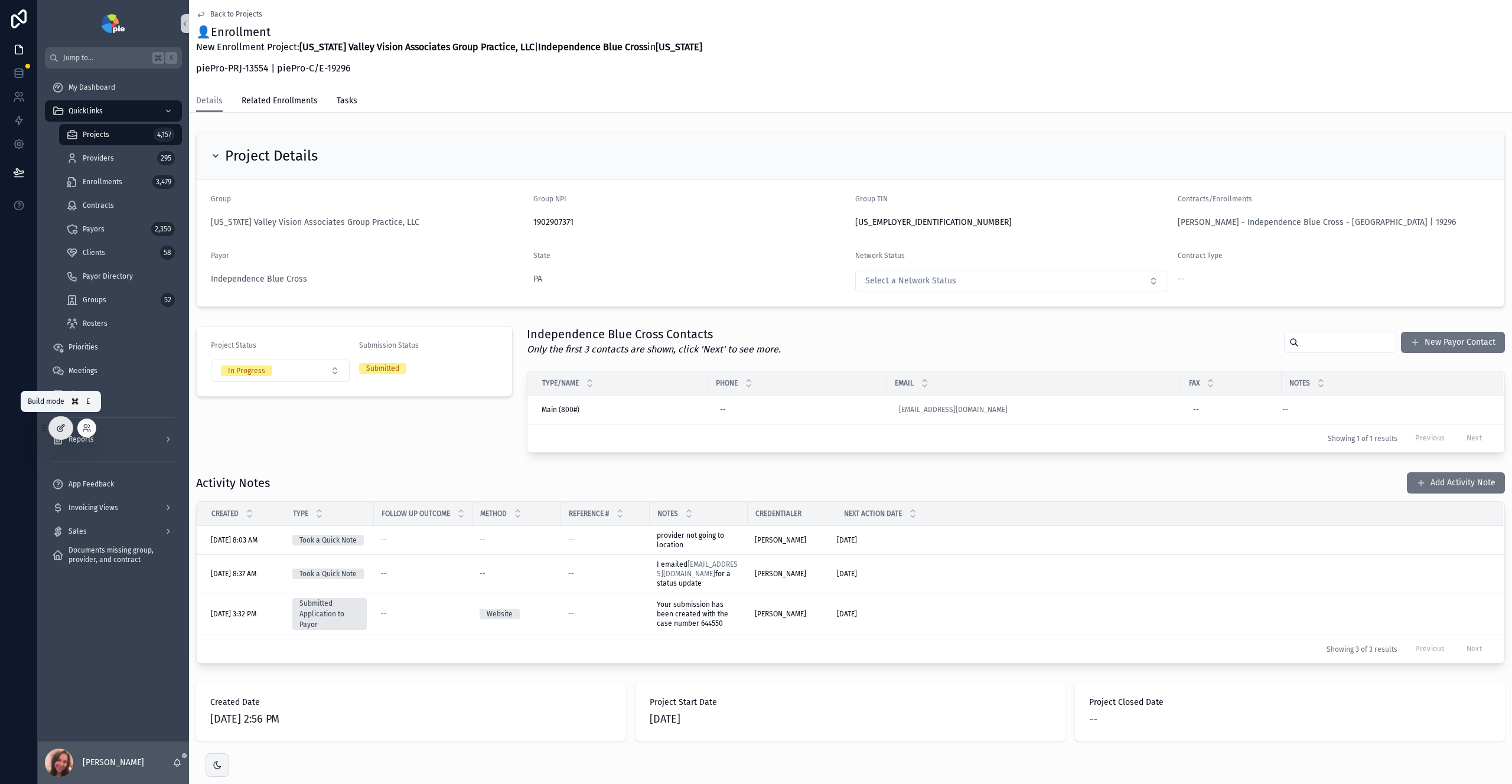
click at [61, 432] on icon at bounding box center [60, 429] width 6 height 6
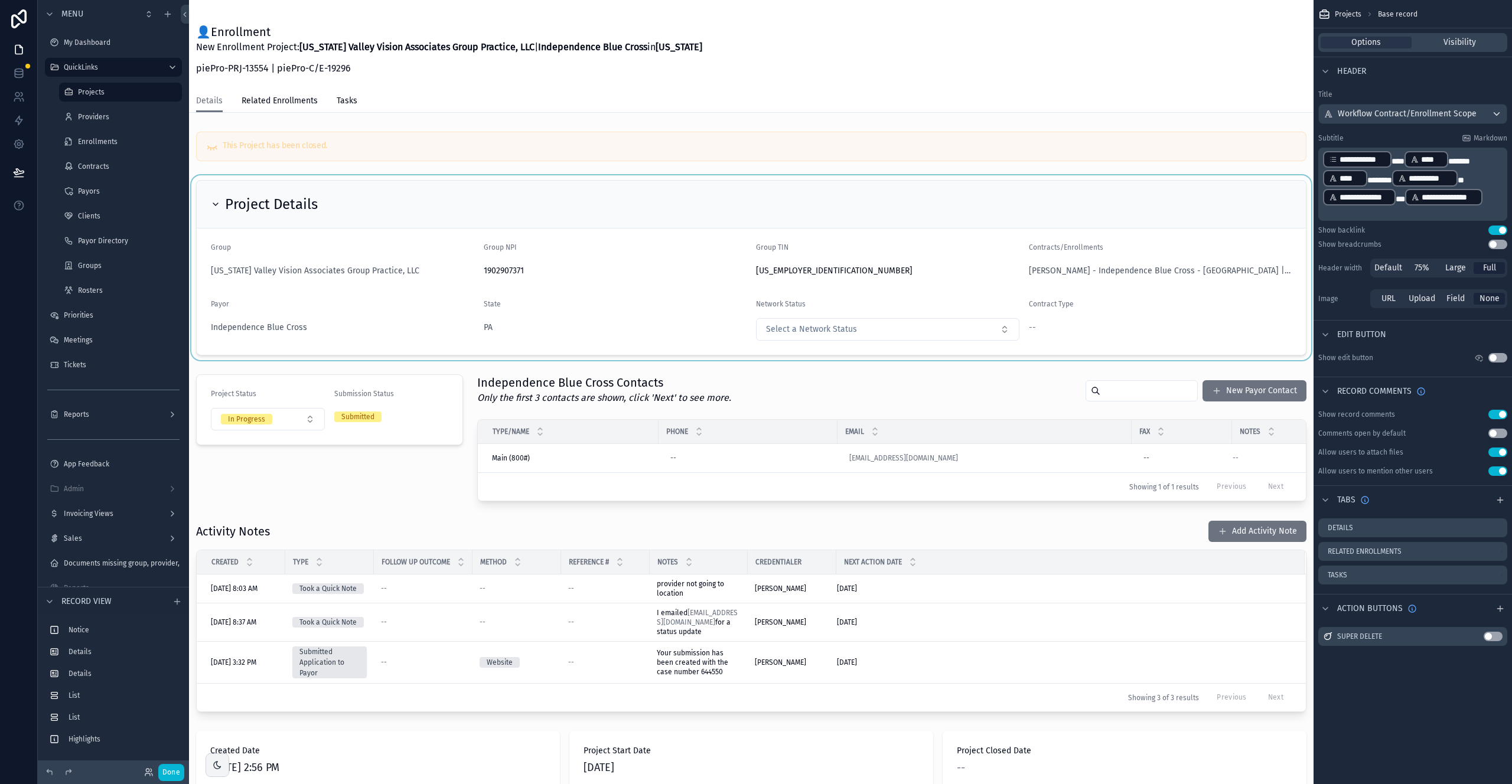
click at [946, 269] on div "scrollable content" at bounding box center [751, 268] width 1124 height 185
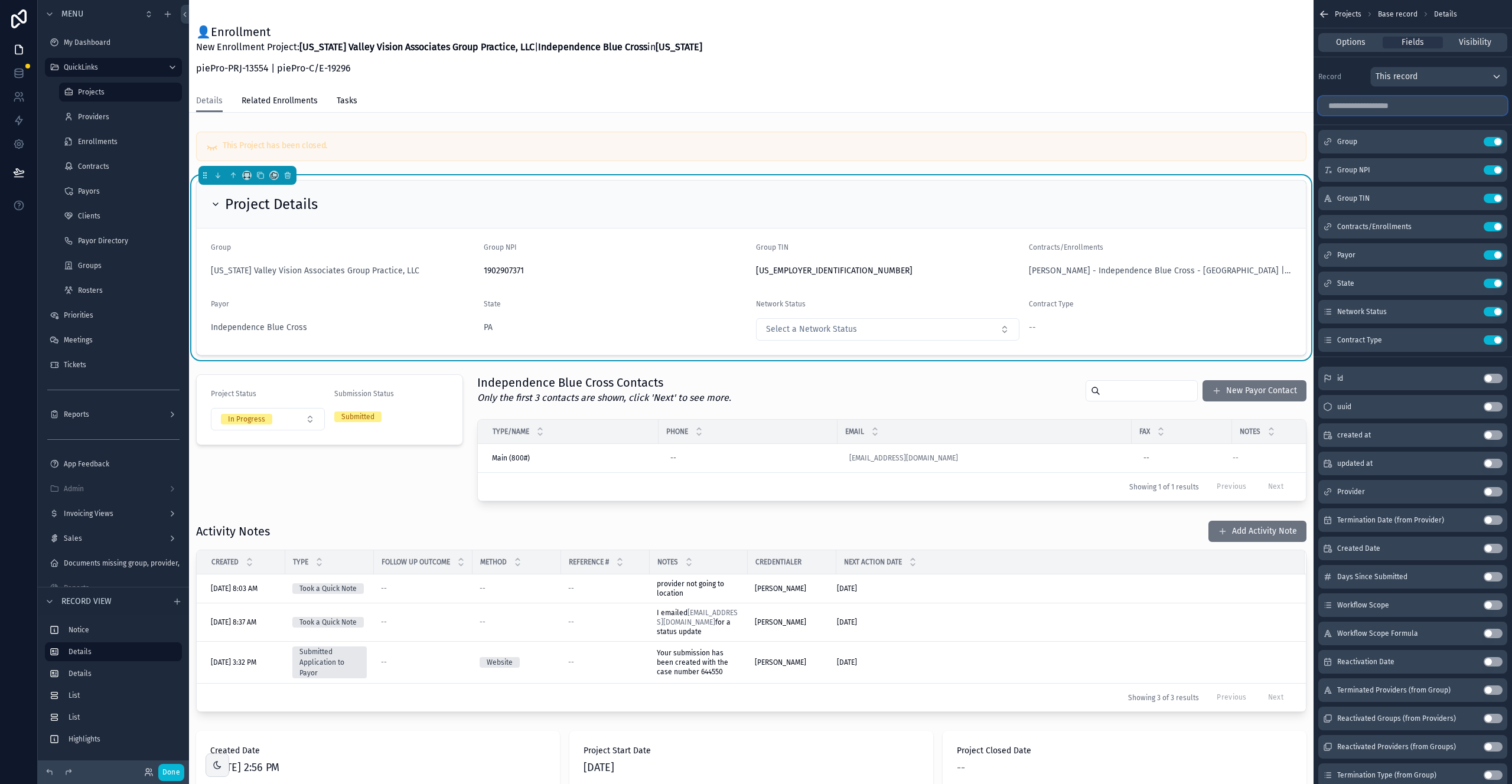
click at [1423, 107] on input "scrollable content" at bounding box center [1413, 106] width 189 height 19
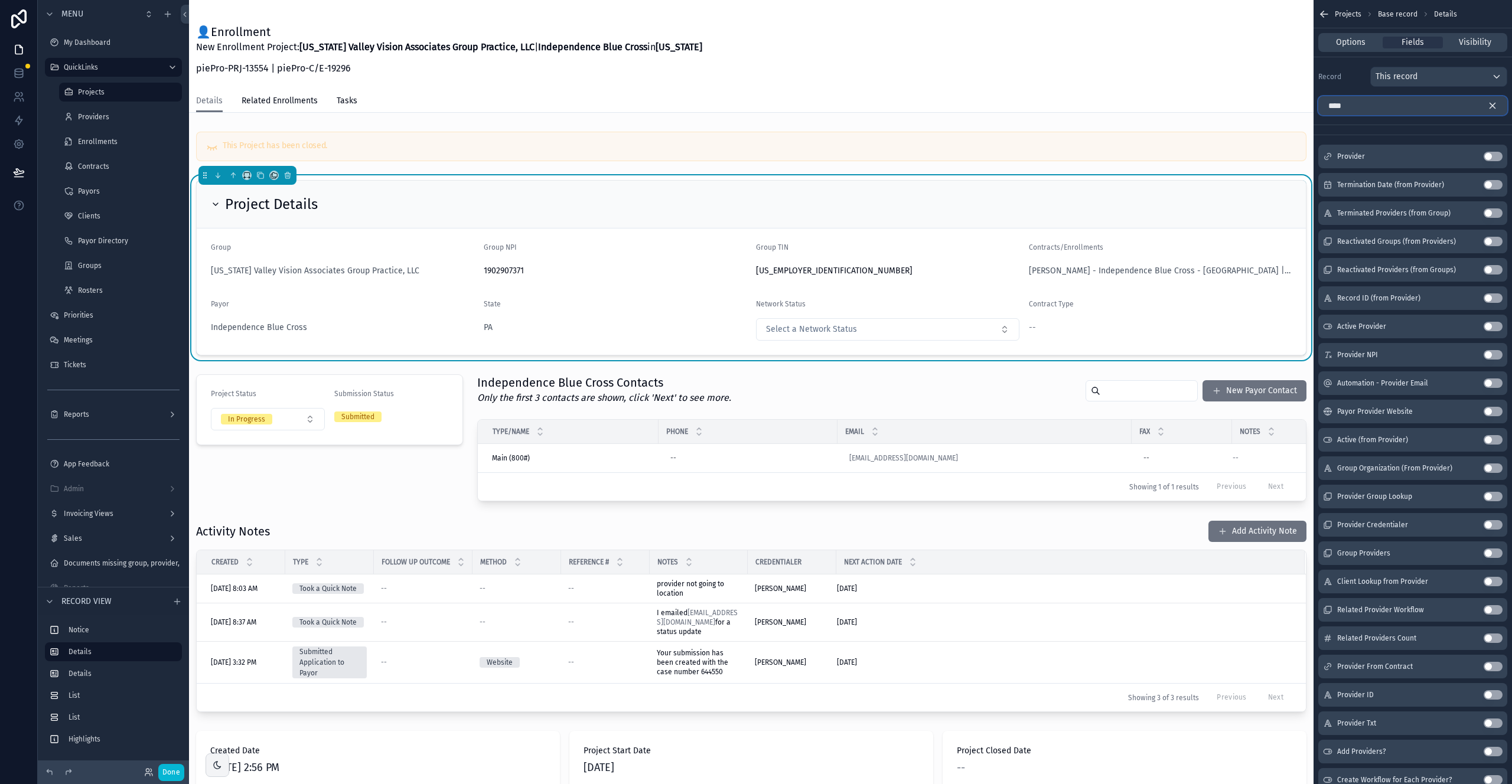
type input "****"
click at [1487, 357] on button "Use setting" at bounding box center [1493, 354] width 19 height 9
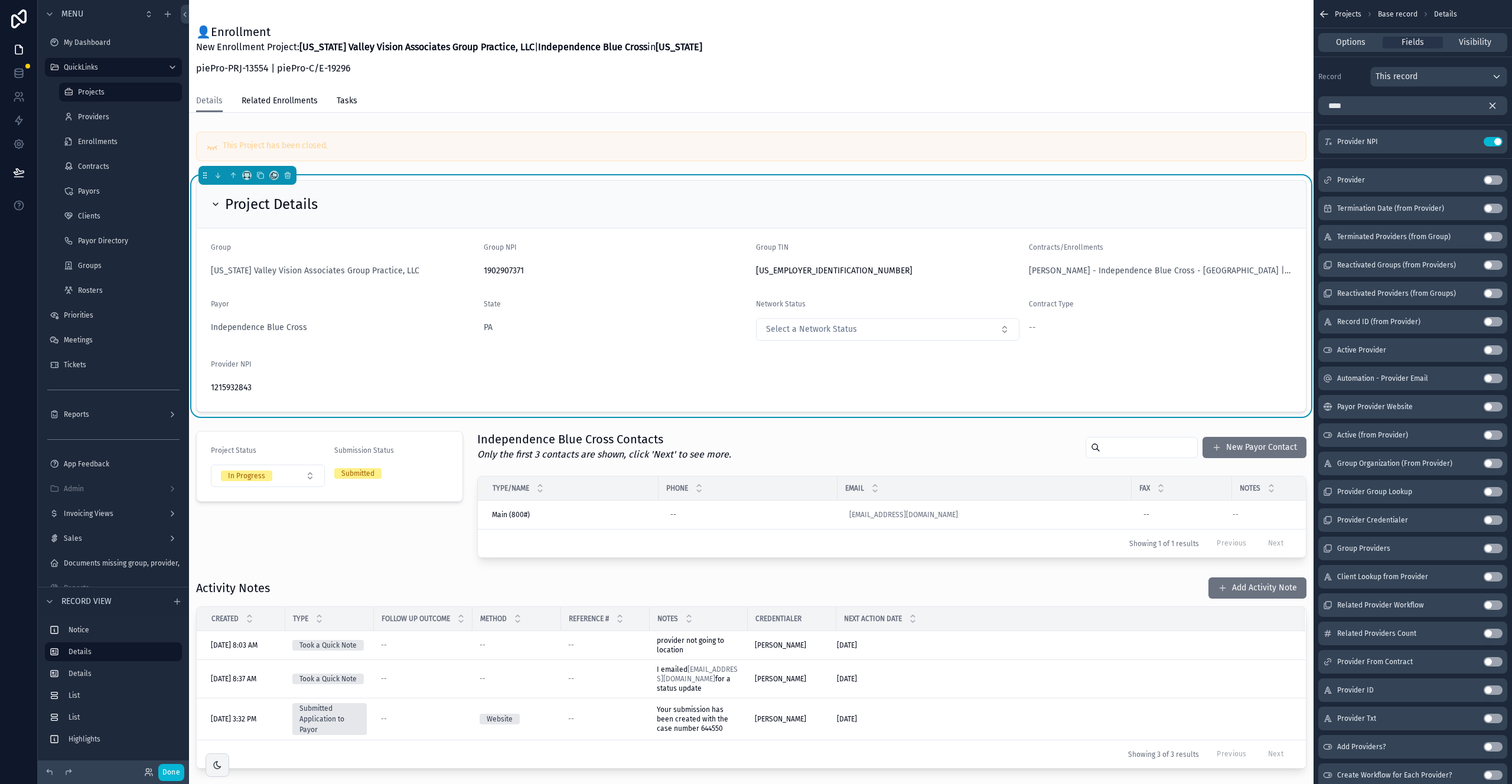
click at [1496, 104] on icon "scrollable content" at bounding box center [1492, 106] width 11 height 11
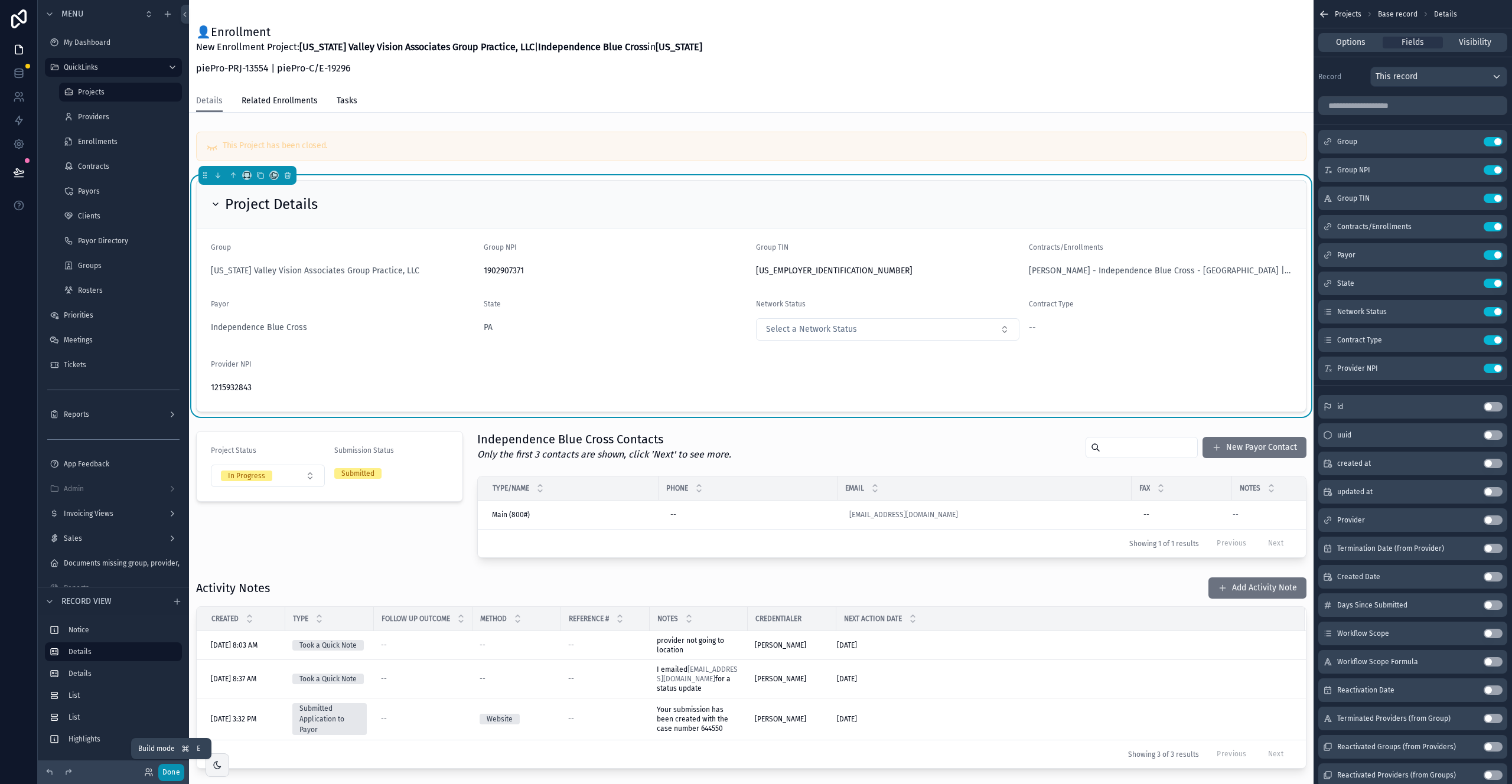
click at [167, 776] on button "Done" at bounding box center [171, 773] width 26 height 17
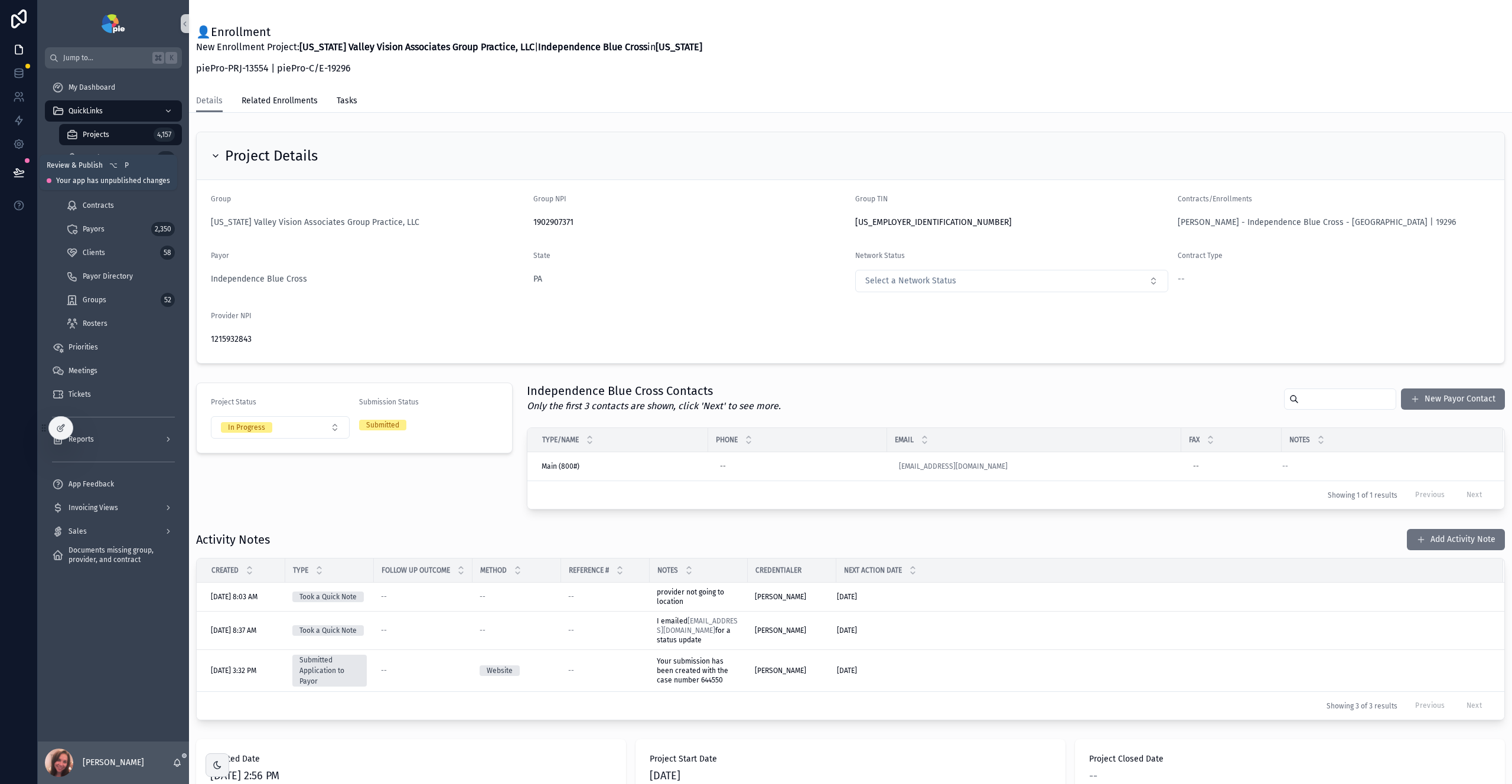
click at [25, 168] on button at bounding box center [18, 172] width 26 height 33
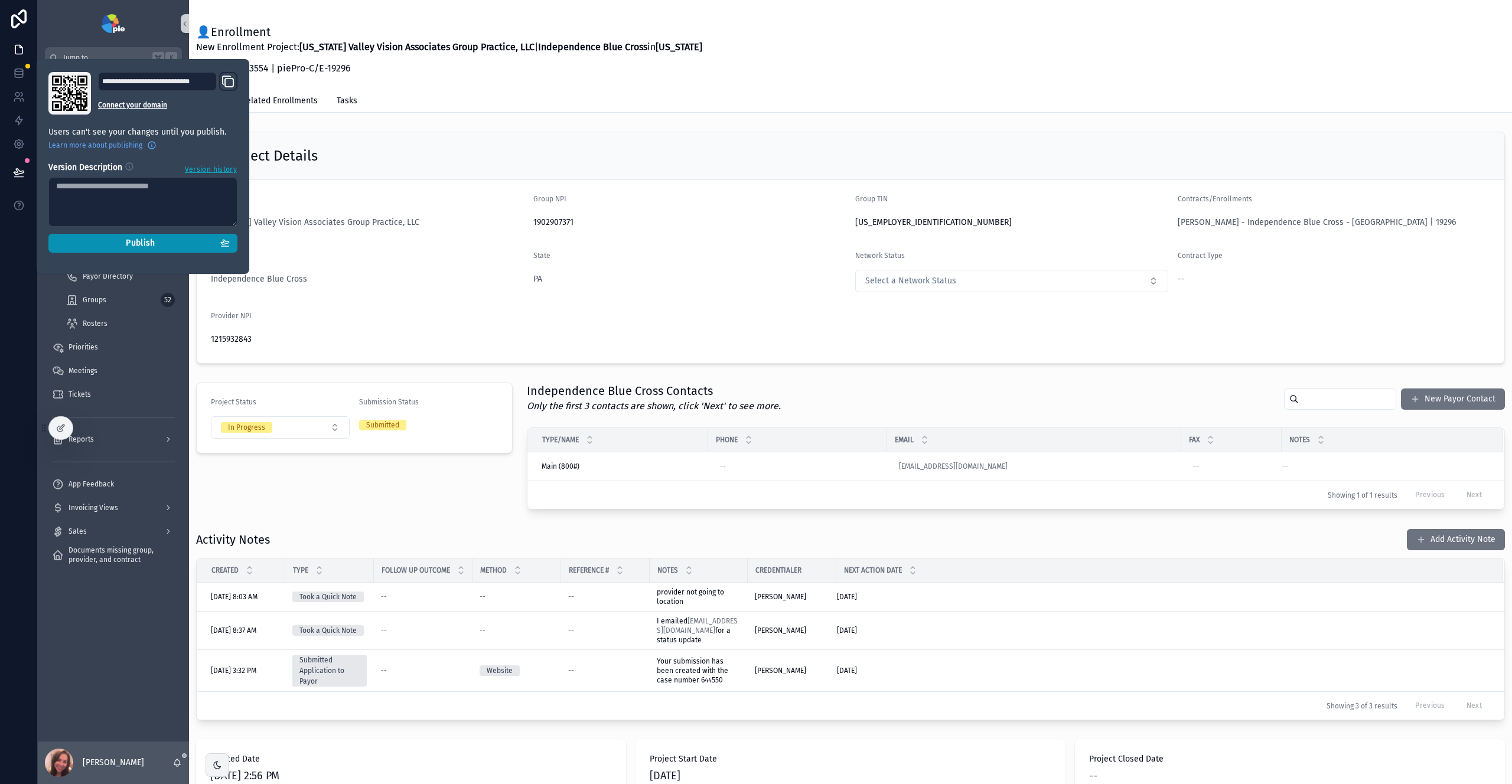
click at [147, 242] on span "Publish" at bounding box center [140, 243] width 29 height 11
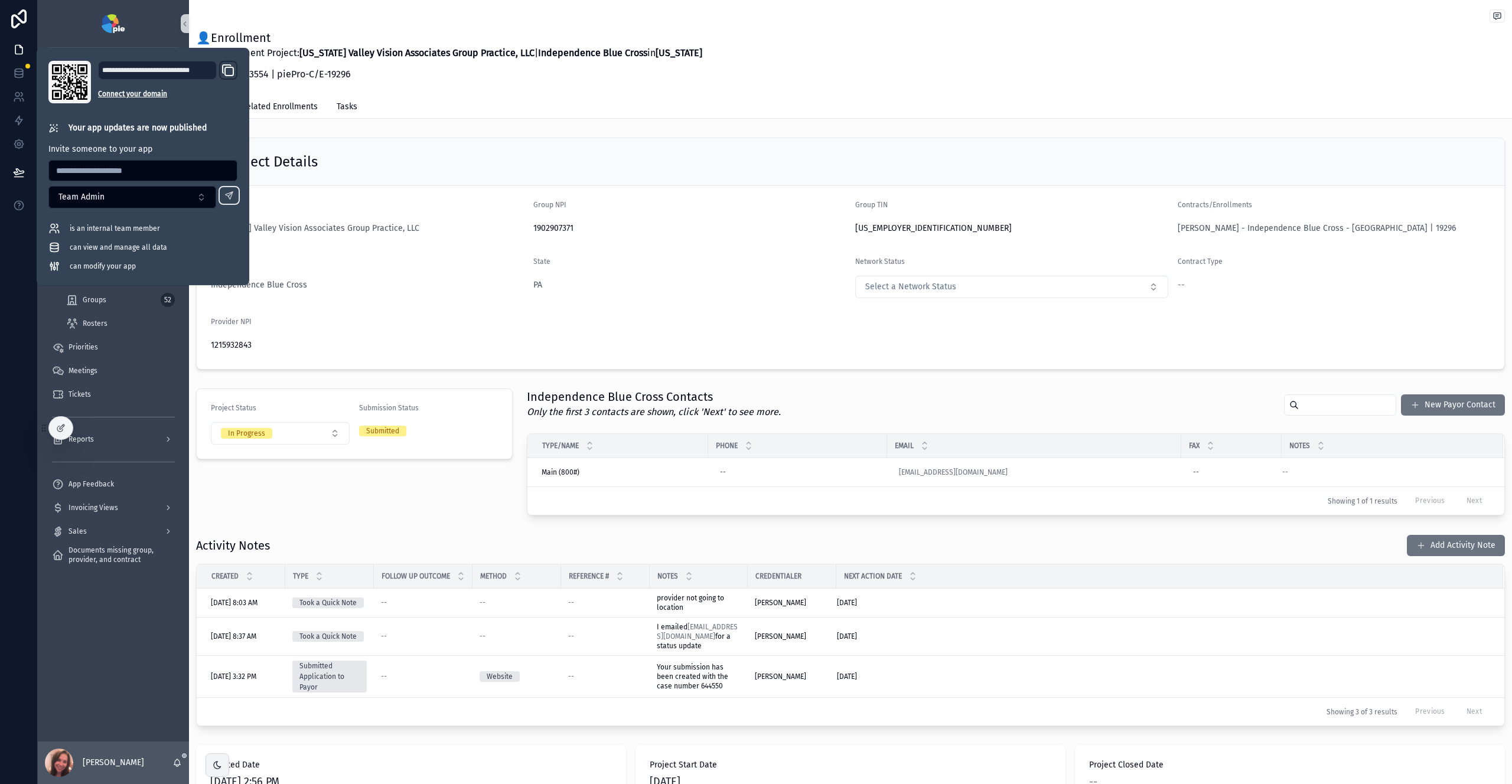
click at [707, 148] on div "Project Details" at bounding box center [850, 162] width 1308 height 48
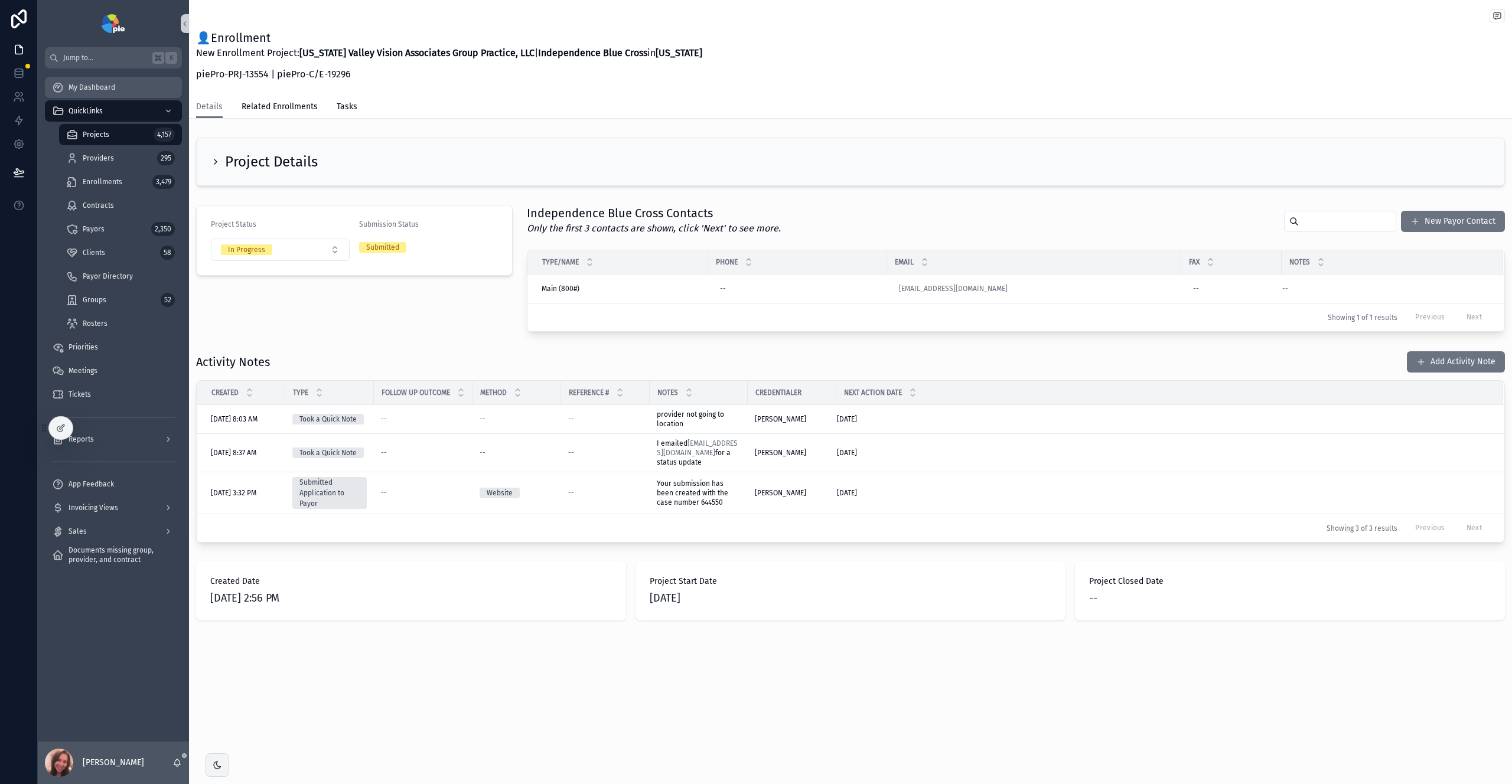
click at [108, 89] on span "My Dashboard" at bounding box center [92, 87] width 47 height 9
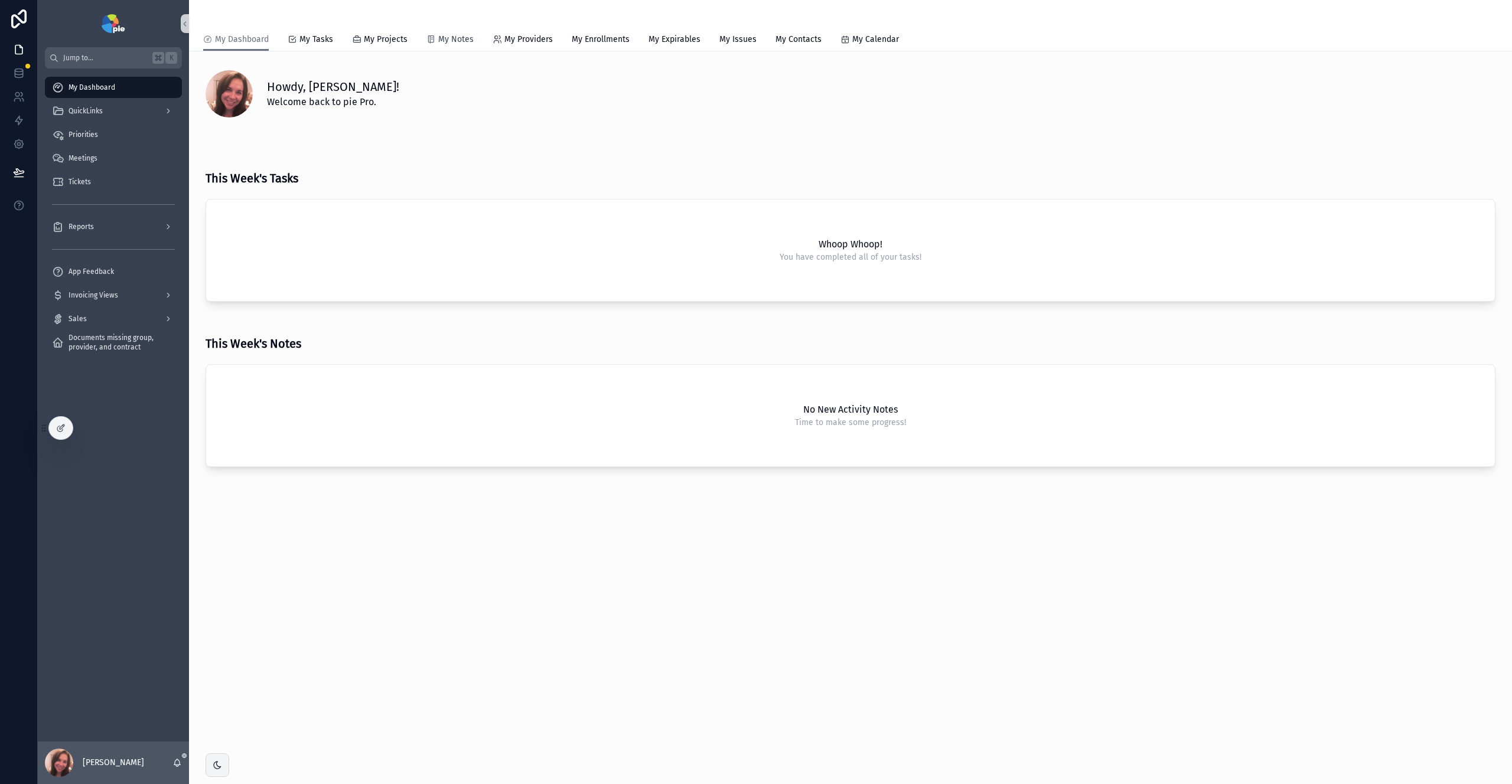
click at [458, 42] on span "My Notes" at bounding box center [456, 39] width 35 height 12
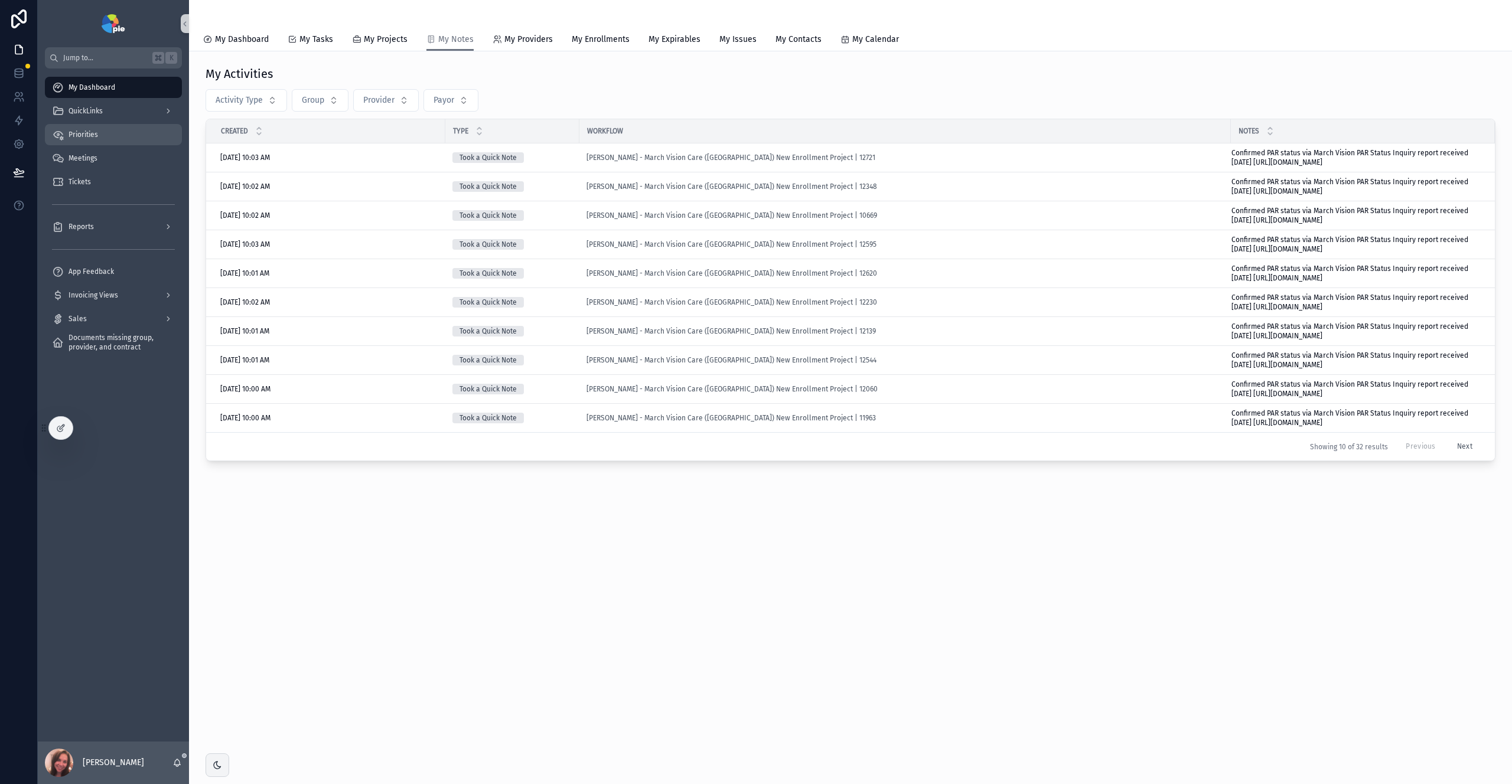
click at [82, 136] on span "Priorities" at bounding box center [83, 134] width 30 height 9
